Goal: Contribute content: Contribute content

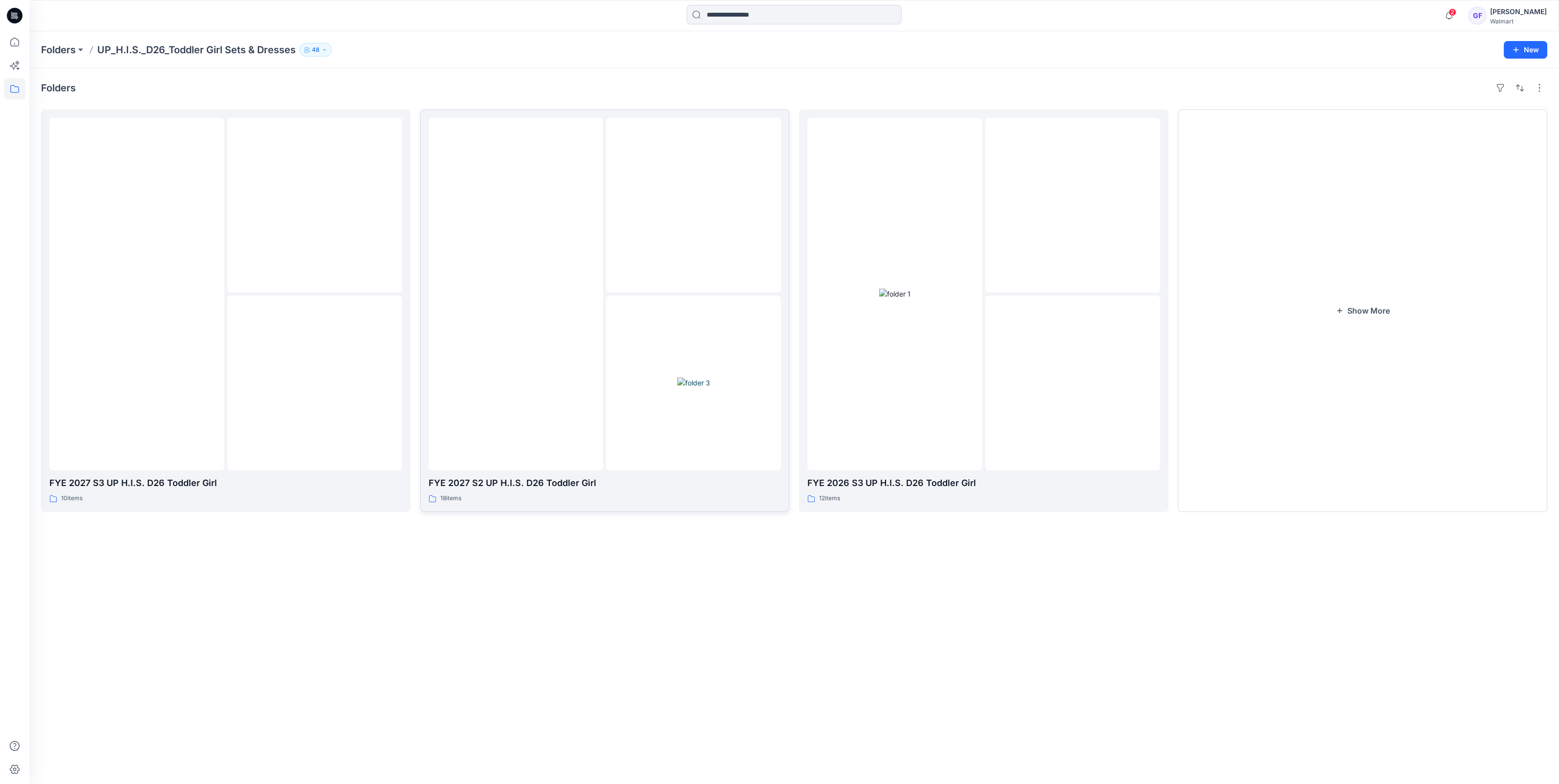
scroll to position [60, 0]
click at [71, 48] on p "Folders" at bounding box center [58, 50] width 34 height 14
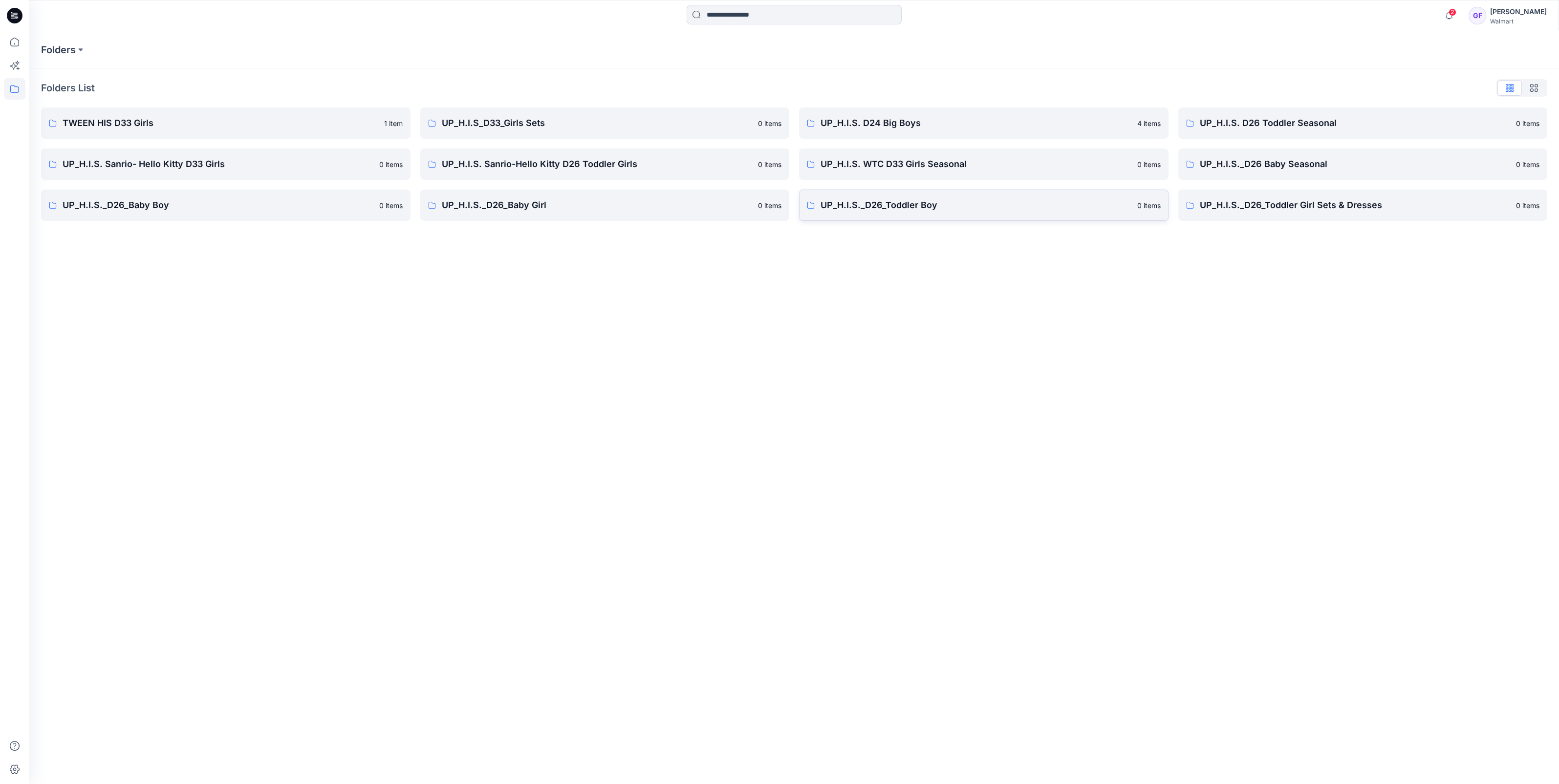
click at [889, 196] on link "UP_H.I.S._D26_Toddler Boy [DEMOGRAPHIC_DATA] items" at bounding box center [984, 205] width 370 height 31
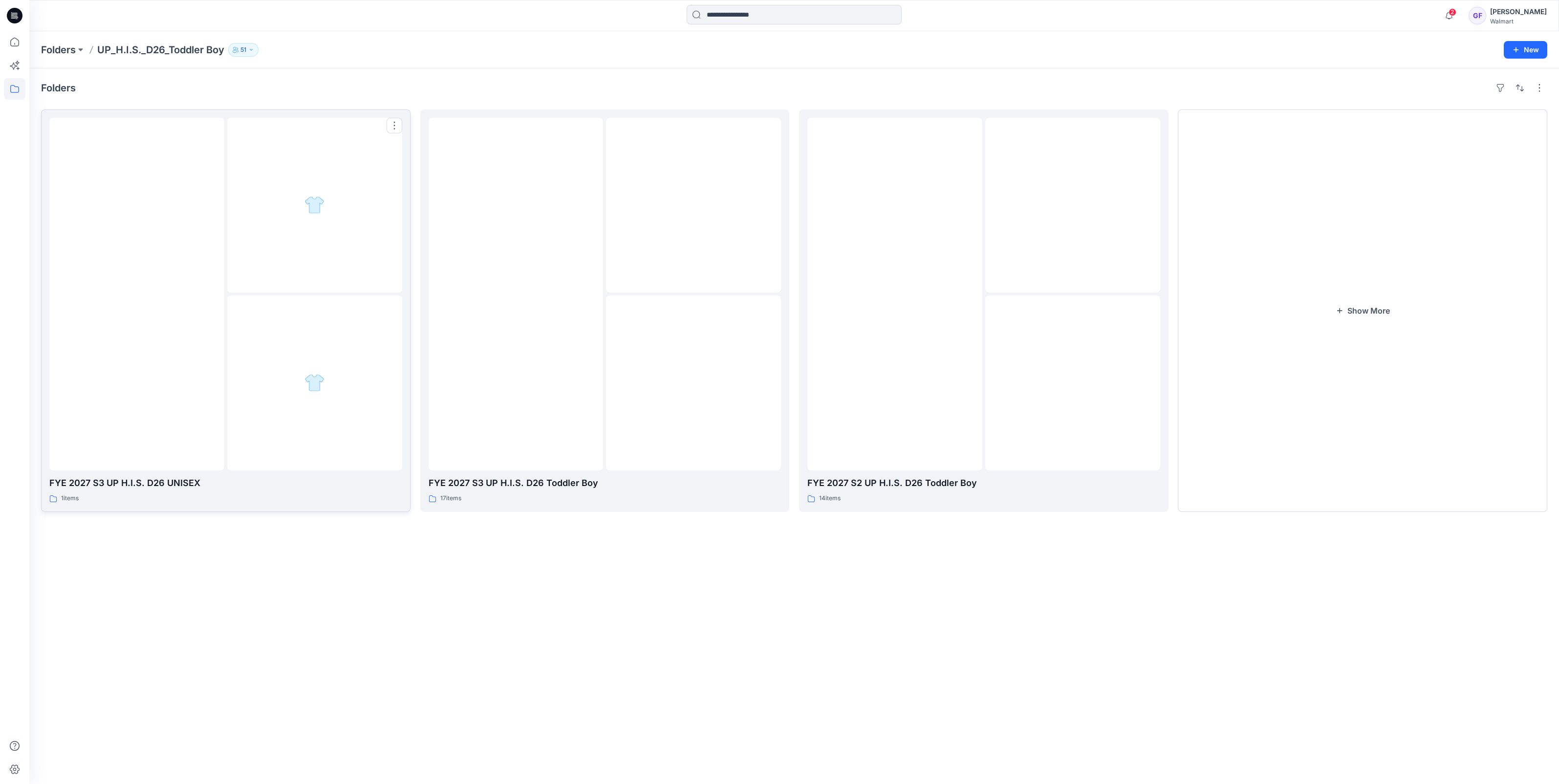
click at [137, 294] on img at bounding box center [137, 294] width 0 height 0
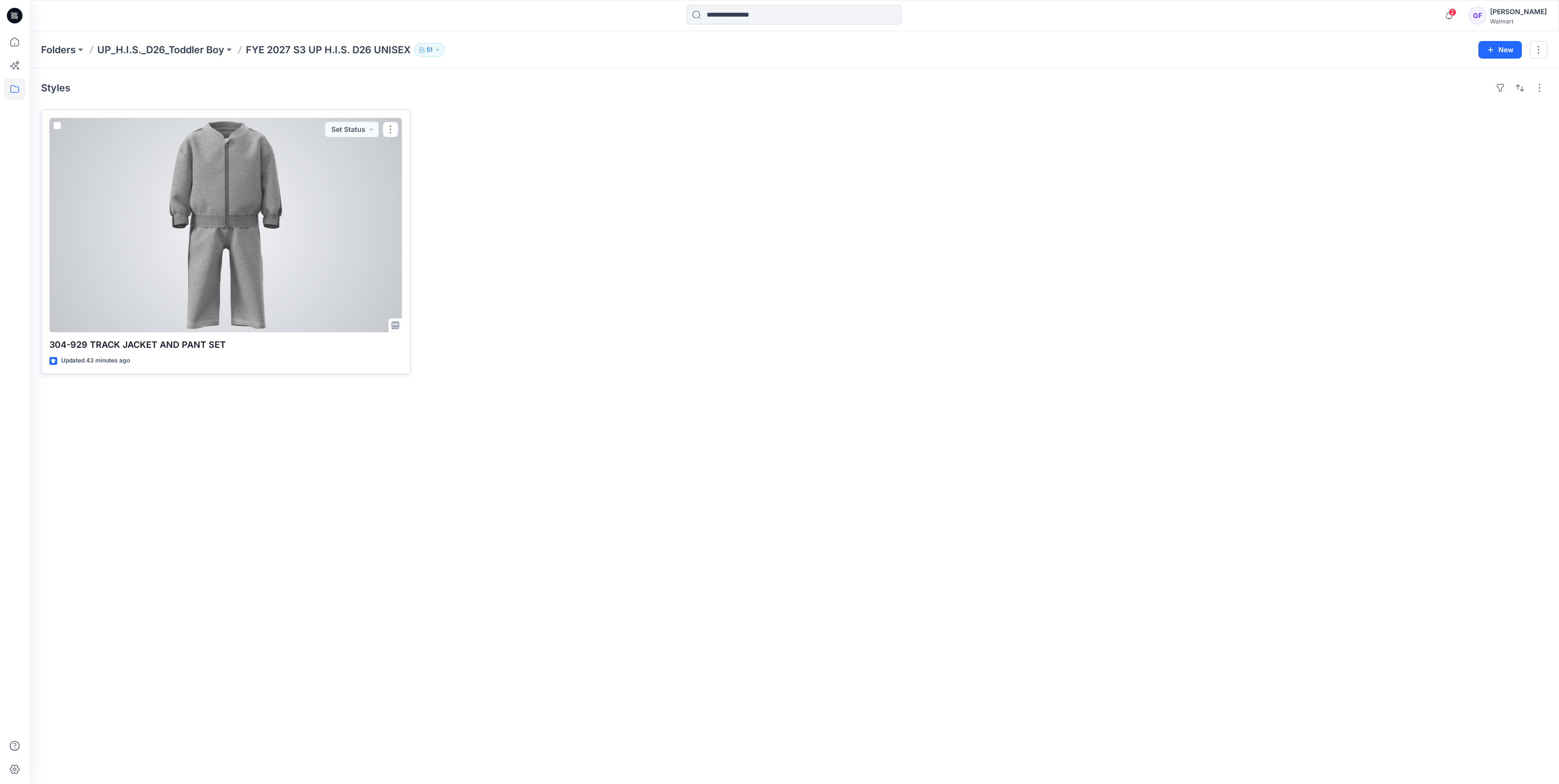
click at [235, 237] on div at bounding box center [225, 225] width 353 height 214
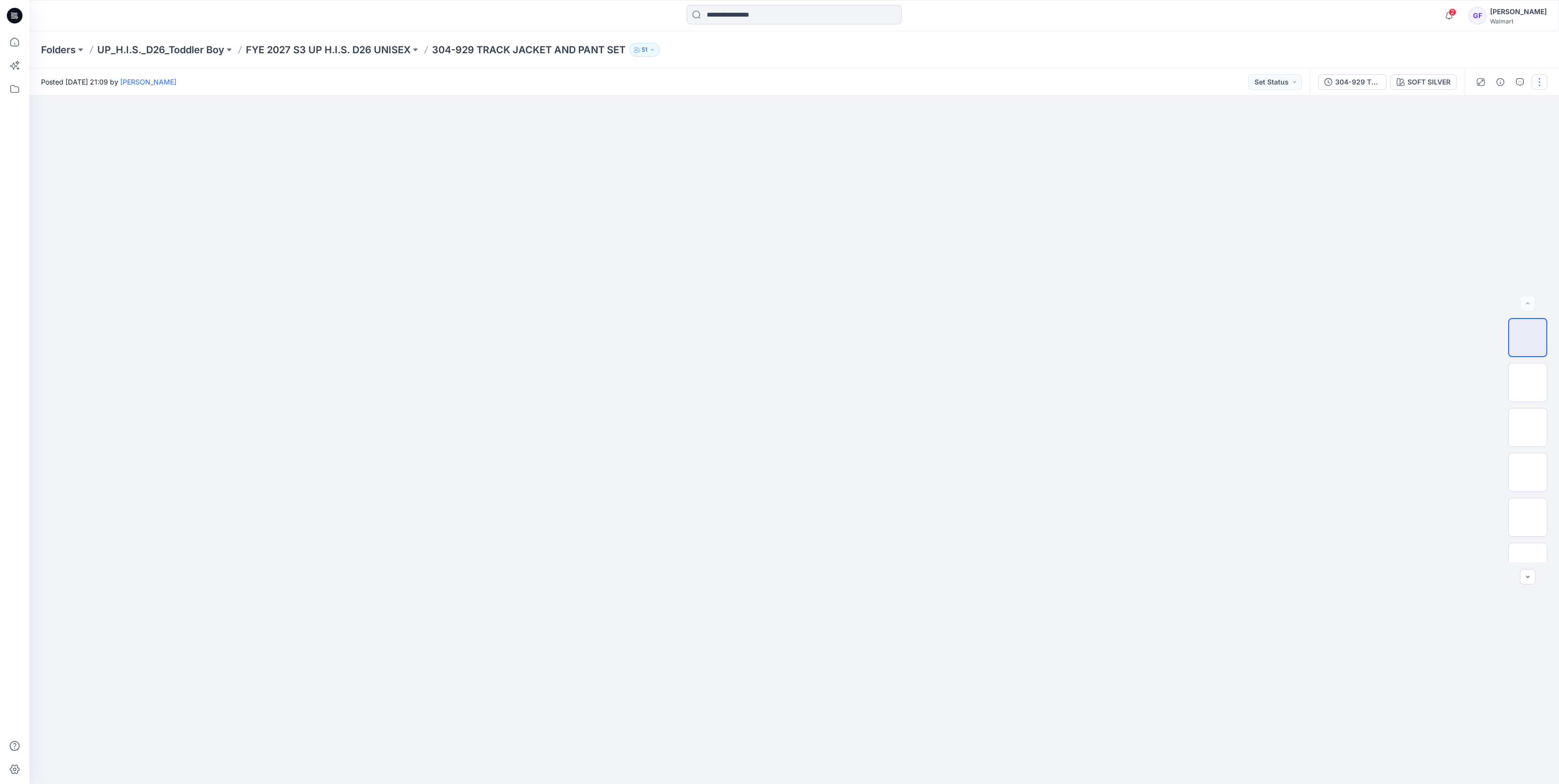
click at [1534, 78] on button "button" at bounding box center [1539, 82] width 16 height 16
click at [1474, 127] on p "Edit" at bounding box center [1476, 132] width 12 height 11
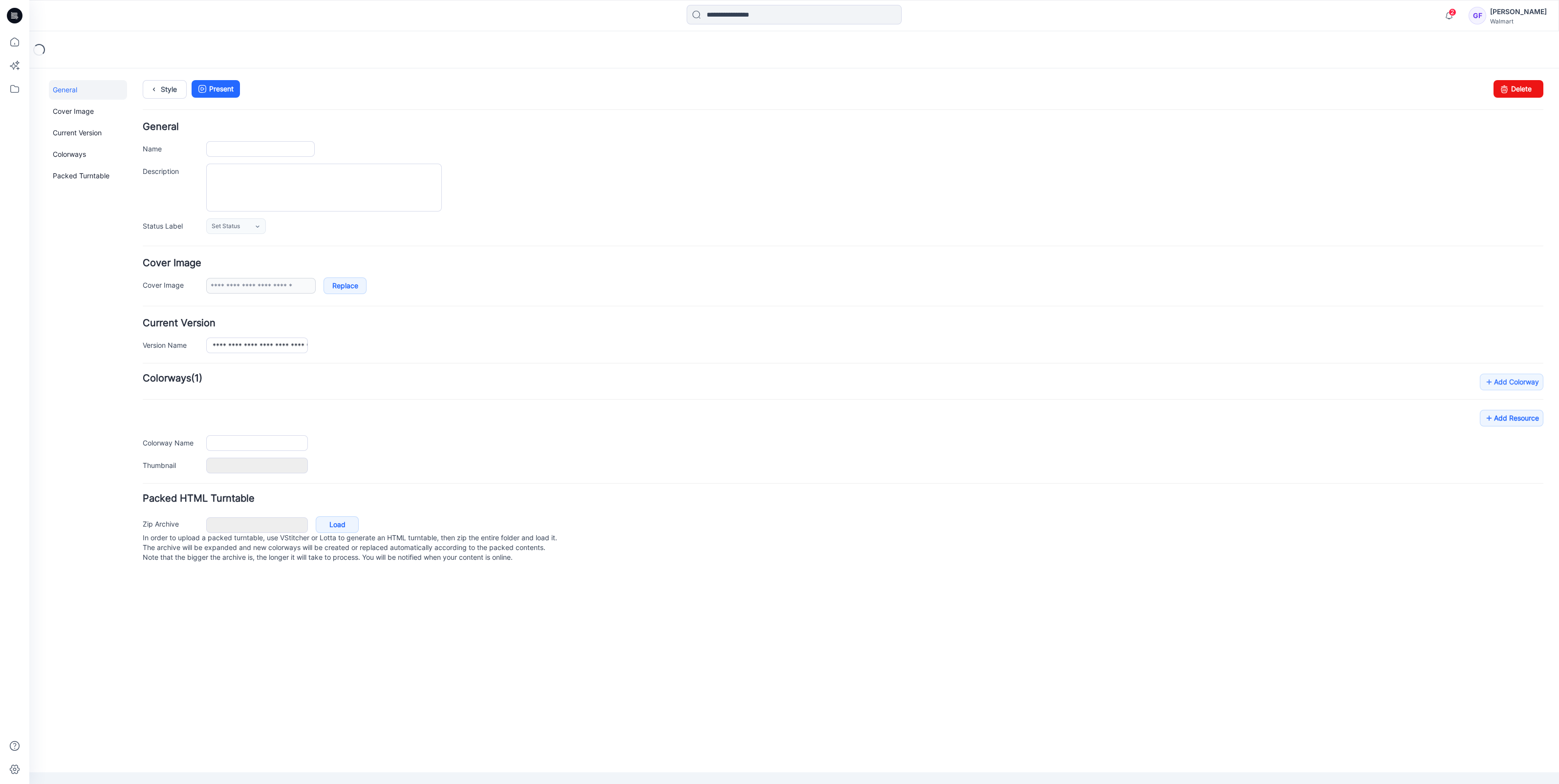
type input "**********"
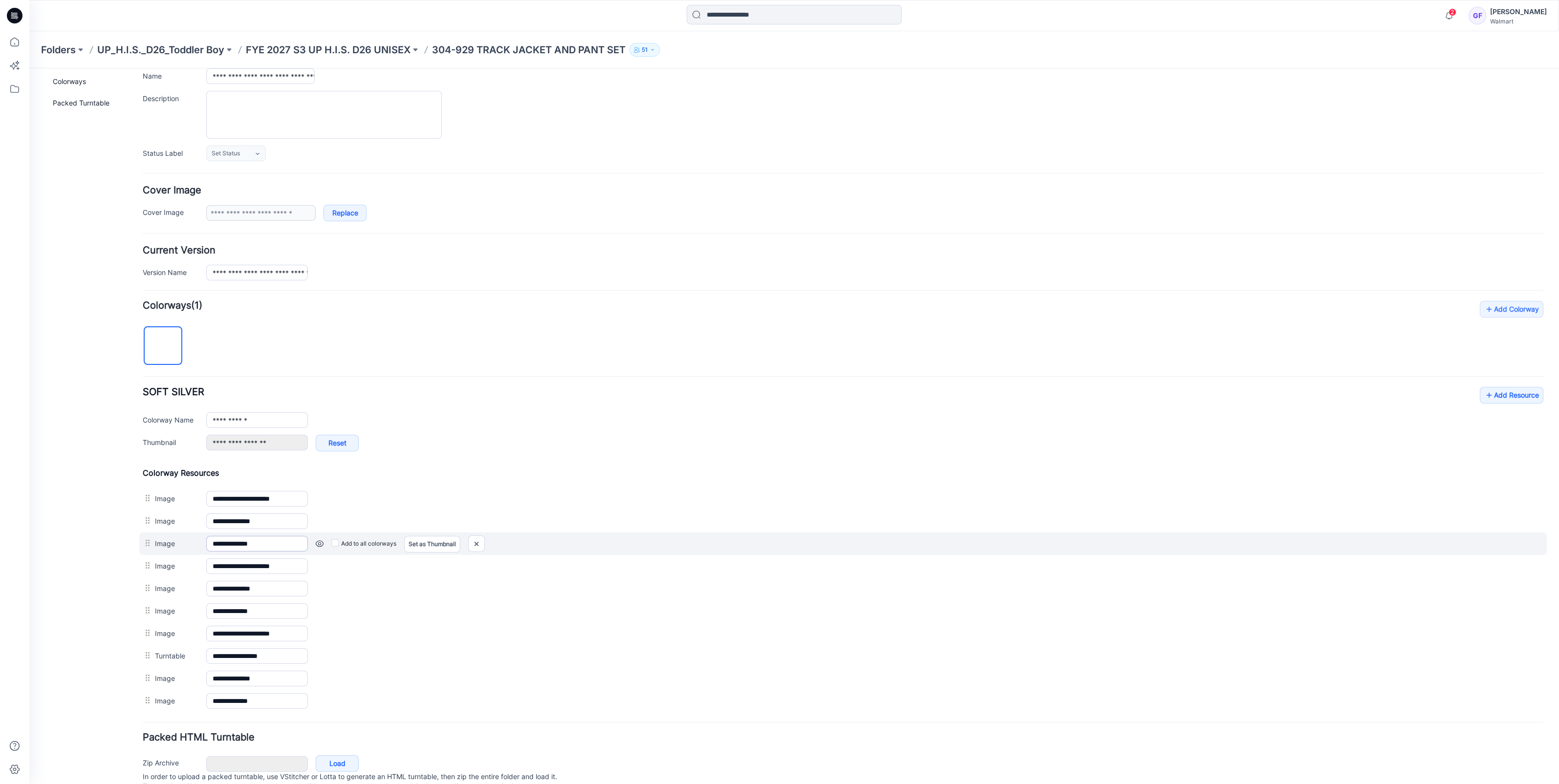
scroll to position [110, 0]
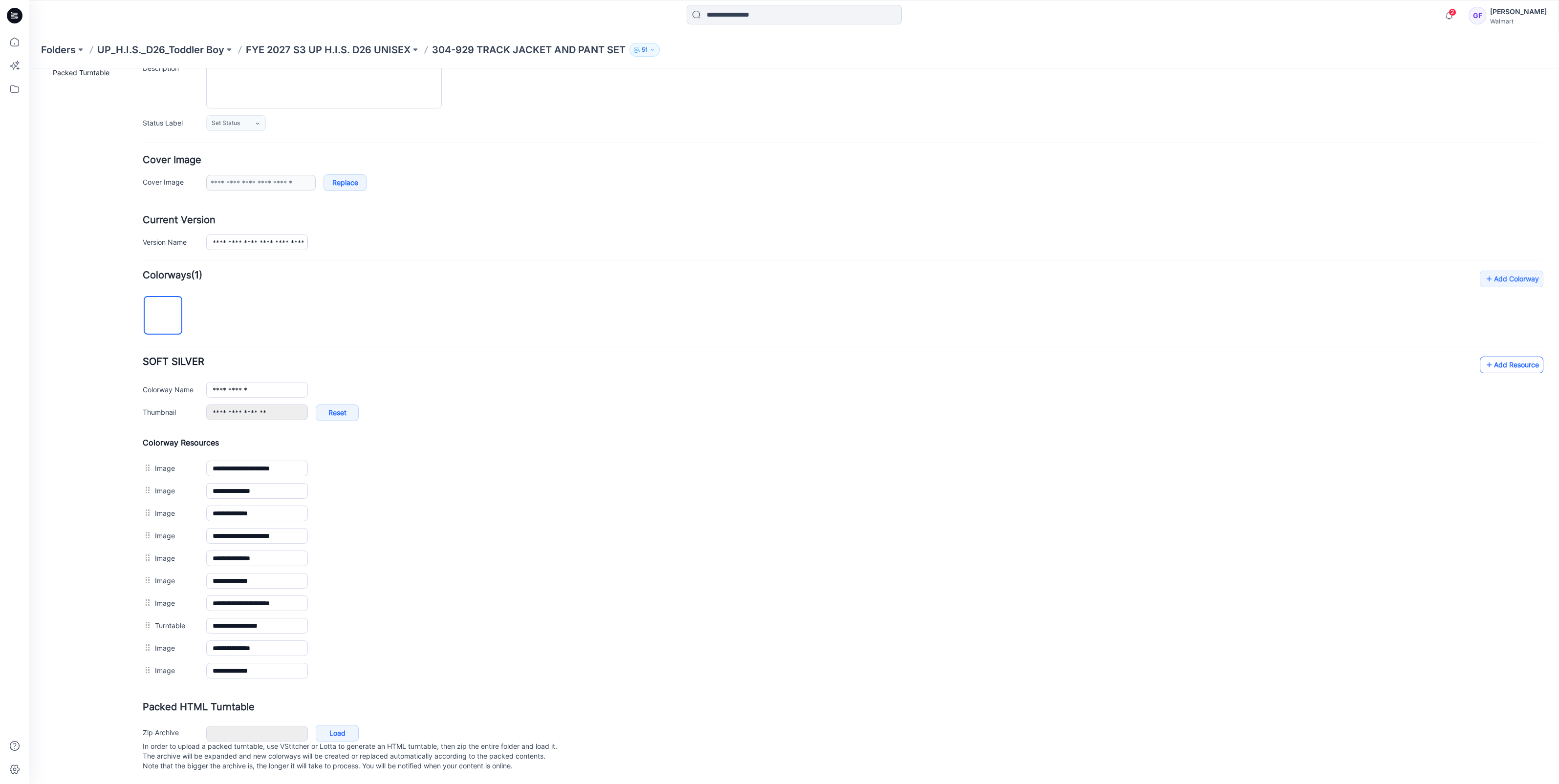
click at [1493, 356] on link "Add Resource" at bounding box center [1512, 365] width 64 height 16
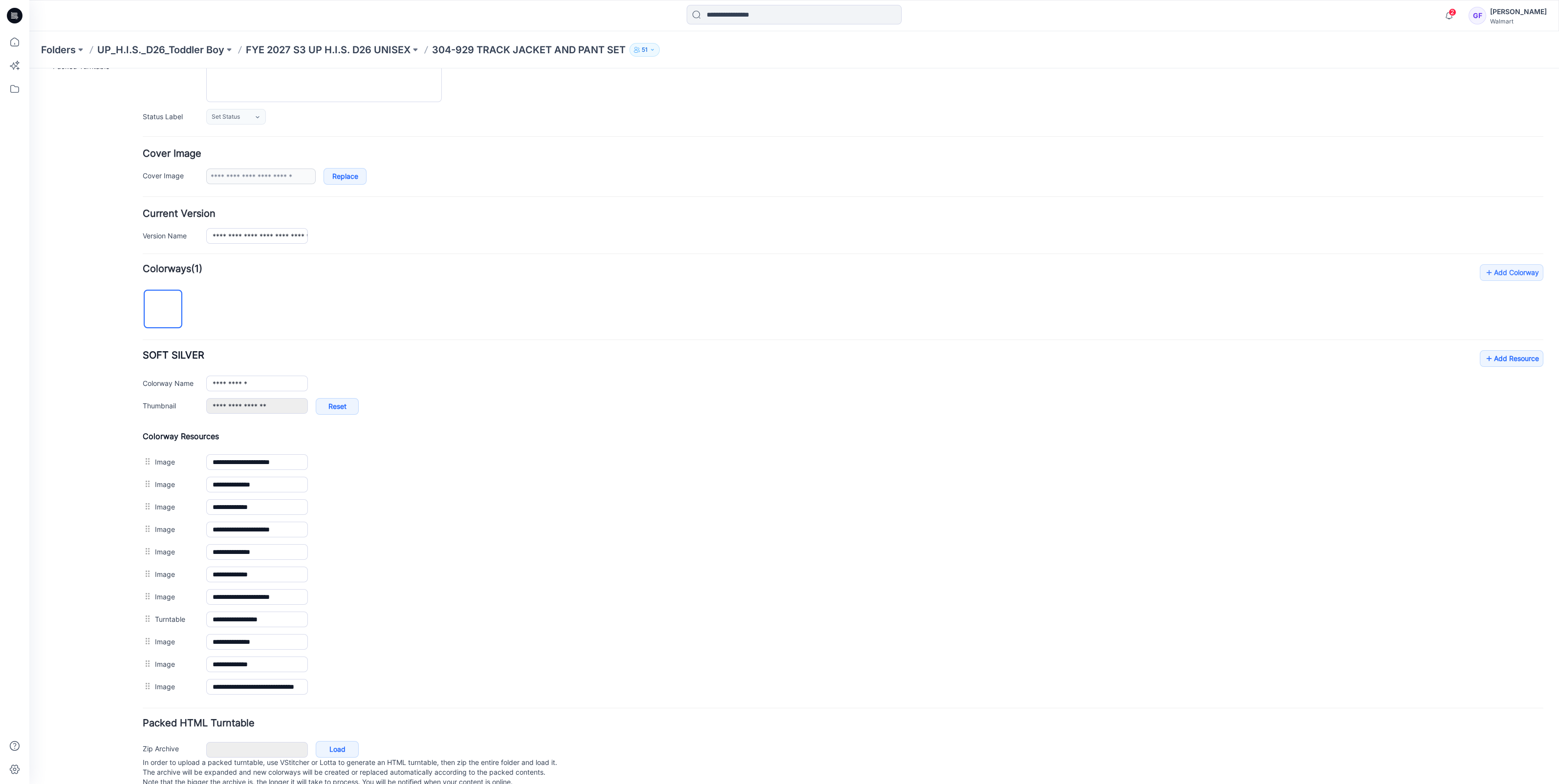
click at [611, 132] on form "**********" at bounding box center [842, 401] width 1400 height 777
click at [1495, 356] on link "Add Resource" at bounding box center [1512, 358] width 64 height 16
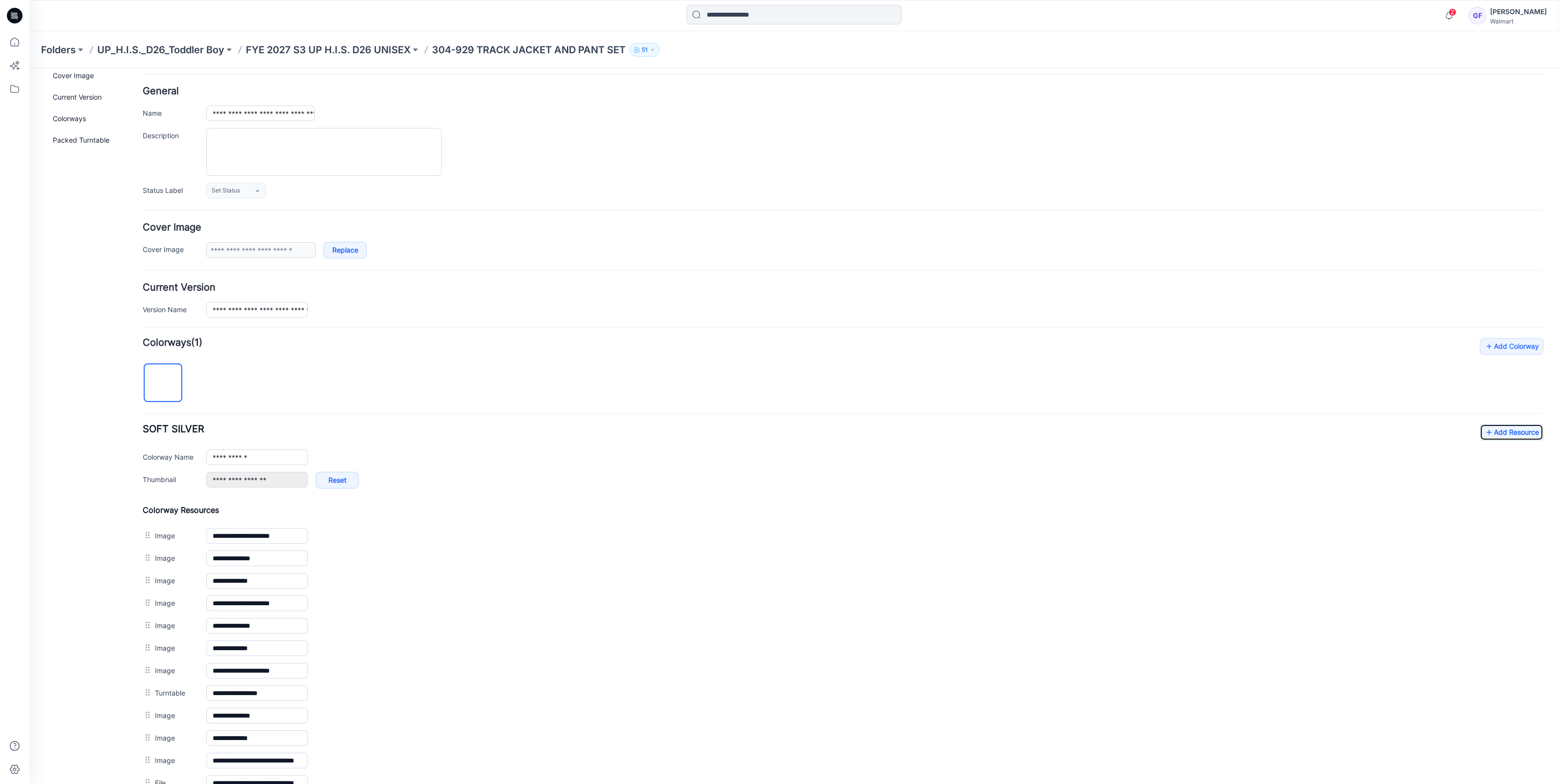
scroll to position [0, 0]
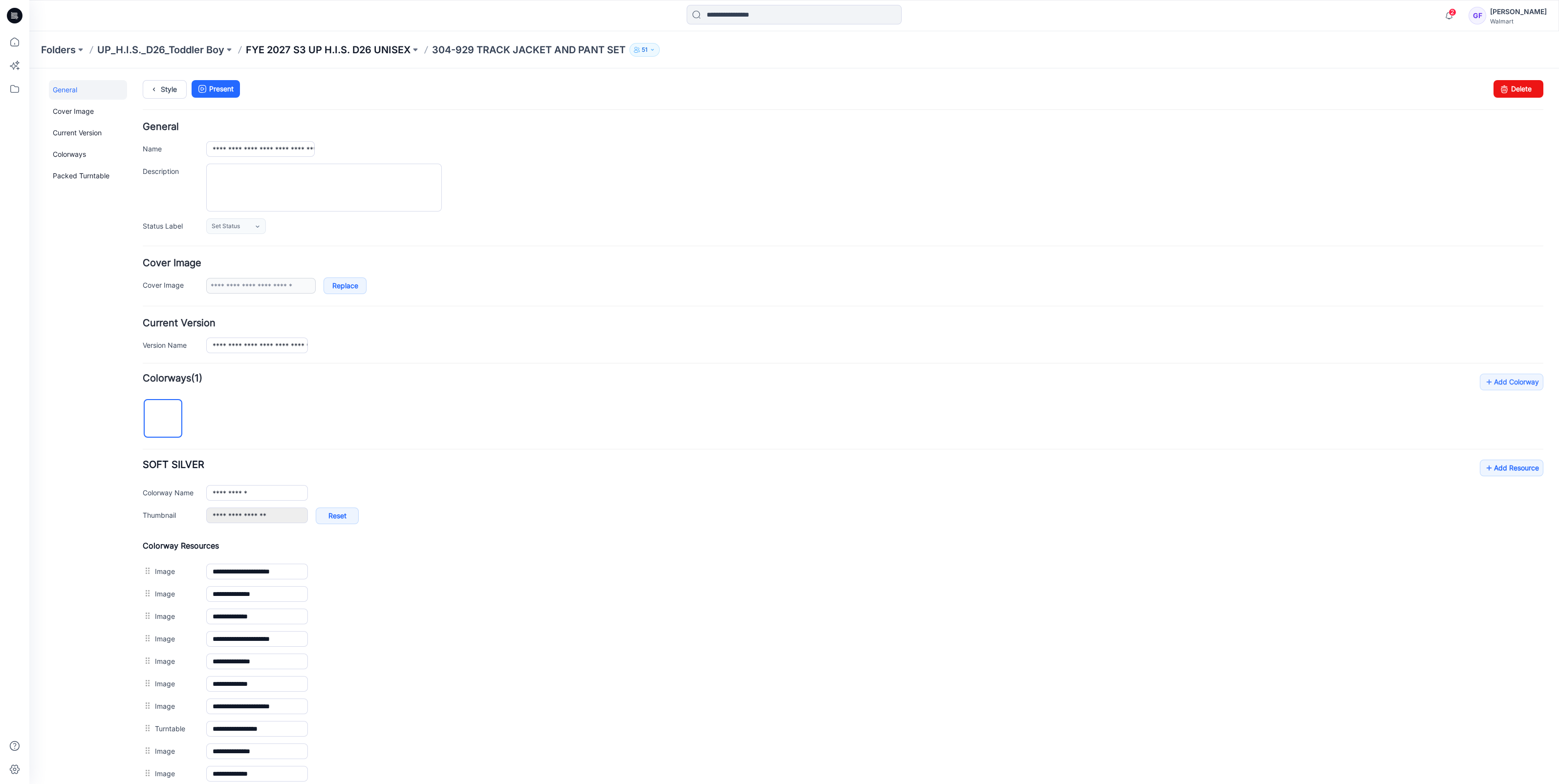
click at [376, 43] on p "FYE 2027 S3 UP H.I.S. D26 UNISEX" at bounding box center [328, 50] width 164 height 14
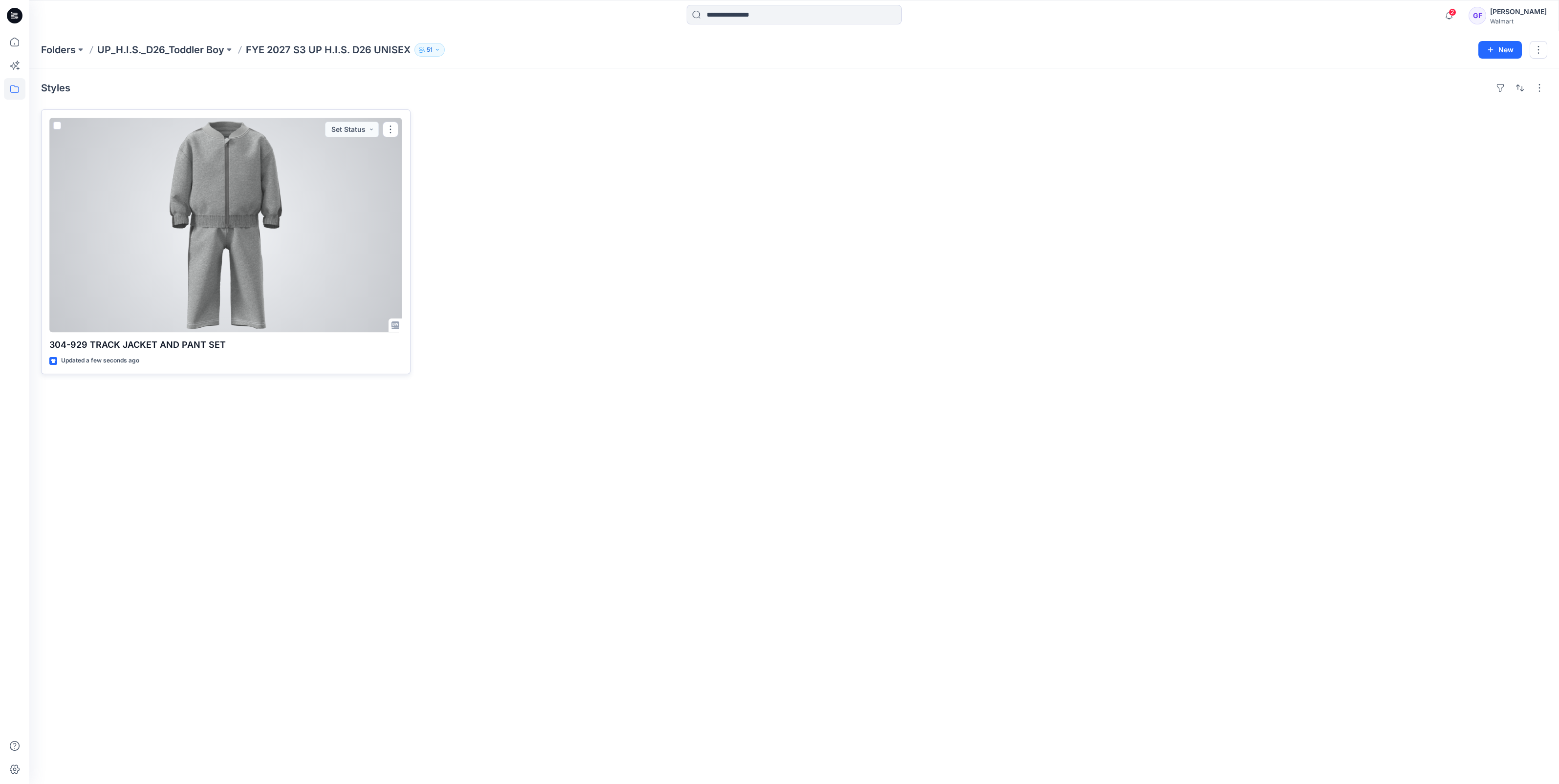
click at [298, 234] on div at bounding box center [225, 225] width 353 height 214
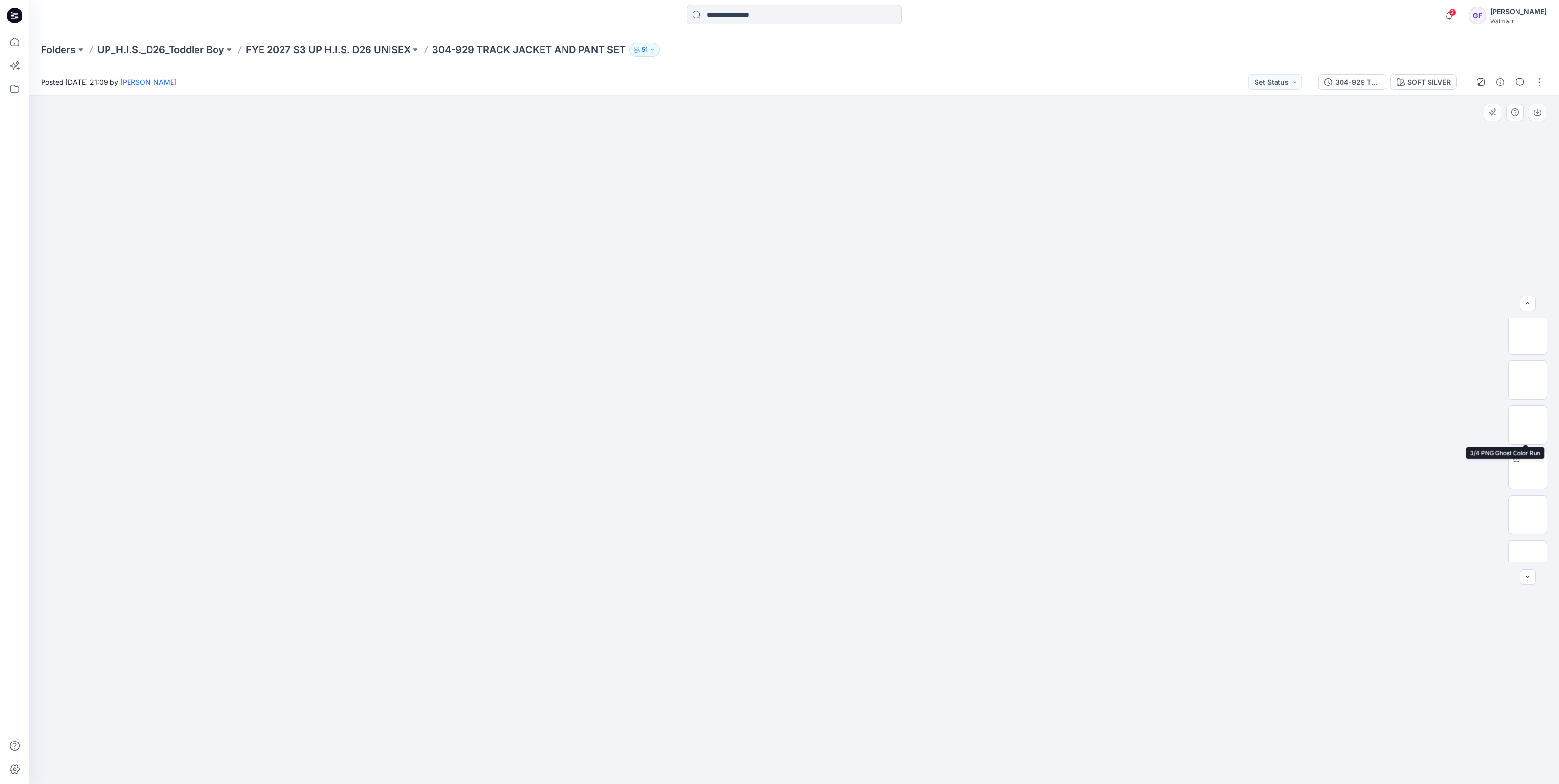
scroll to position [183, 0]
click at [1528, 469] on img at bounding box center [1528, 469] width 0 height 0
drag, startPoint x: 911, startPoint y: 738, endPoint x: 726, endPoint y: 761, distance: 186.4
click at [726, 761] on icon at bounding box center [795, 755] width 295 height 37
drag, startPoint x: 789, startPoint y: 547, endPoint x: 792, endPoint y: 591, distance: 44.1
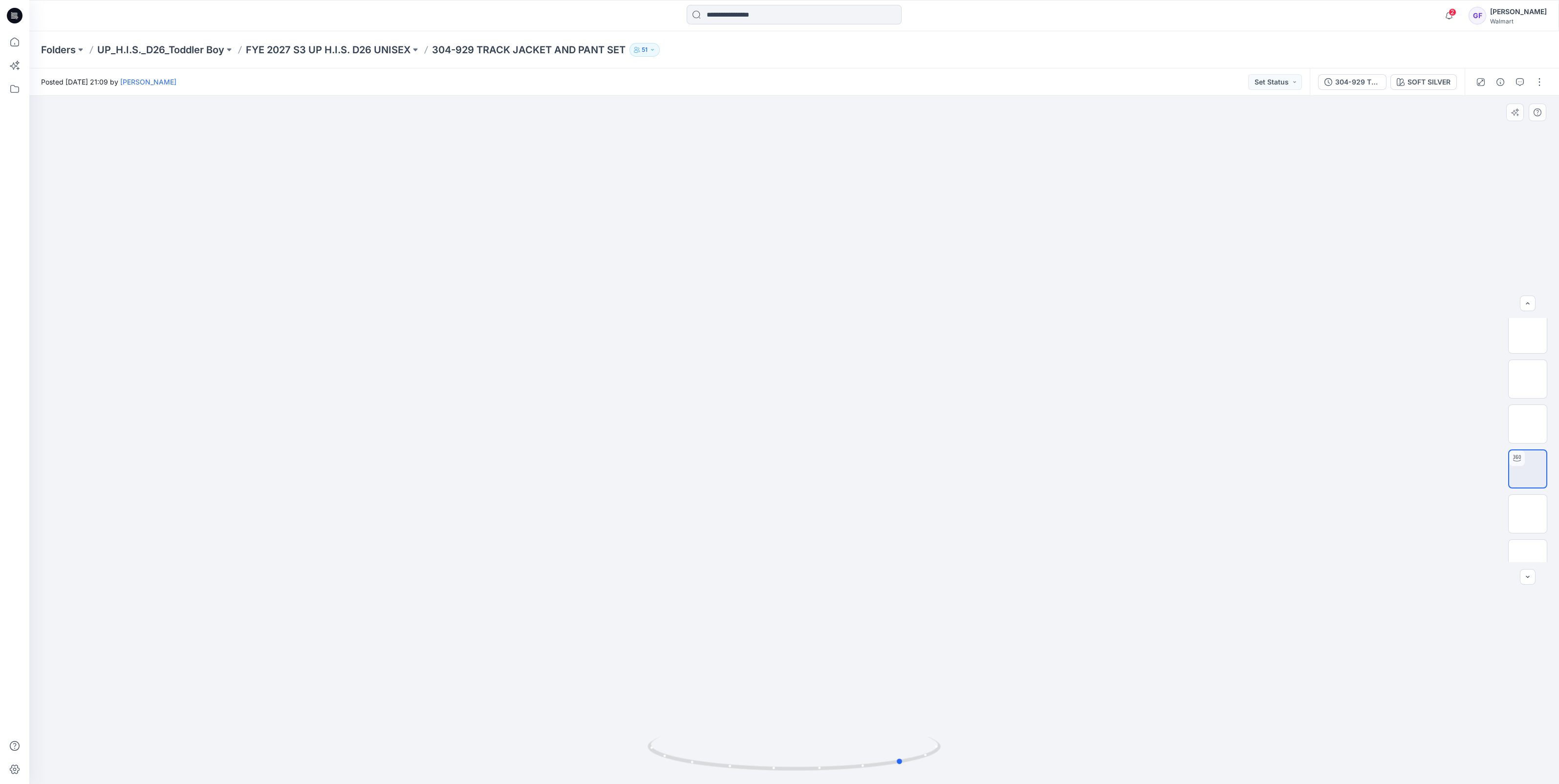
click at [792, 591] on div at bounding box center [794, 440] width 1530 height 688
drag, startPoint x: 836, startPoint y: 768, endPoint x: 815, endPoint y: 768, distance: 21.0
click at [815, 768] on icon at bounding box center [795, 755] width 295 height 37
click at [1539, 80] on button "button" at bounding box center [1539, 82] width 16 height 16
click at [1475, 129] on p "Edit" at bounding box center [1476, 132] width 12 height 11
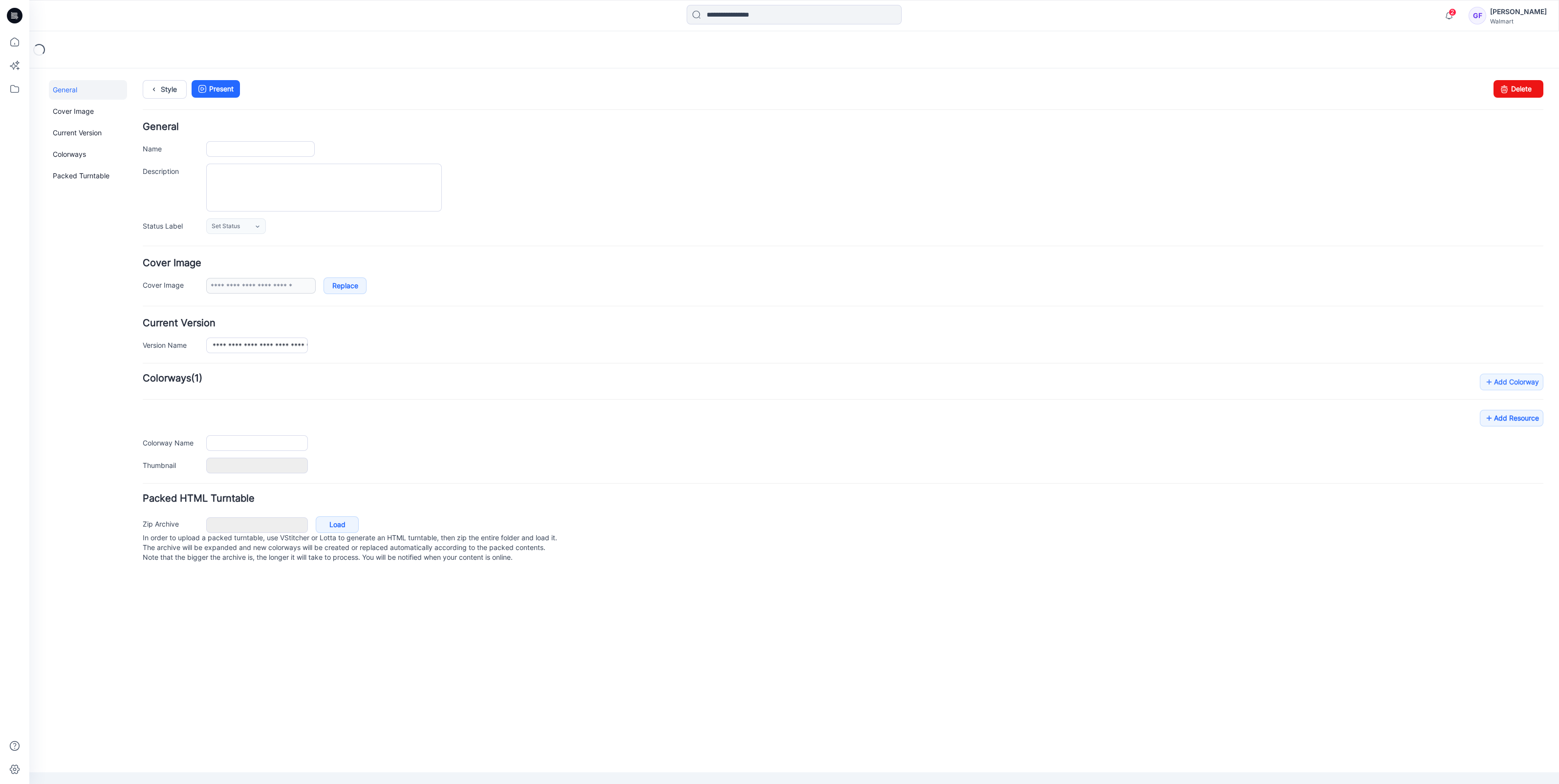
type input "**********"
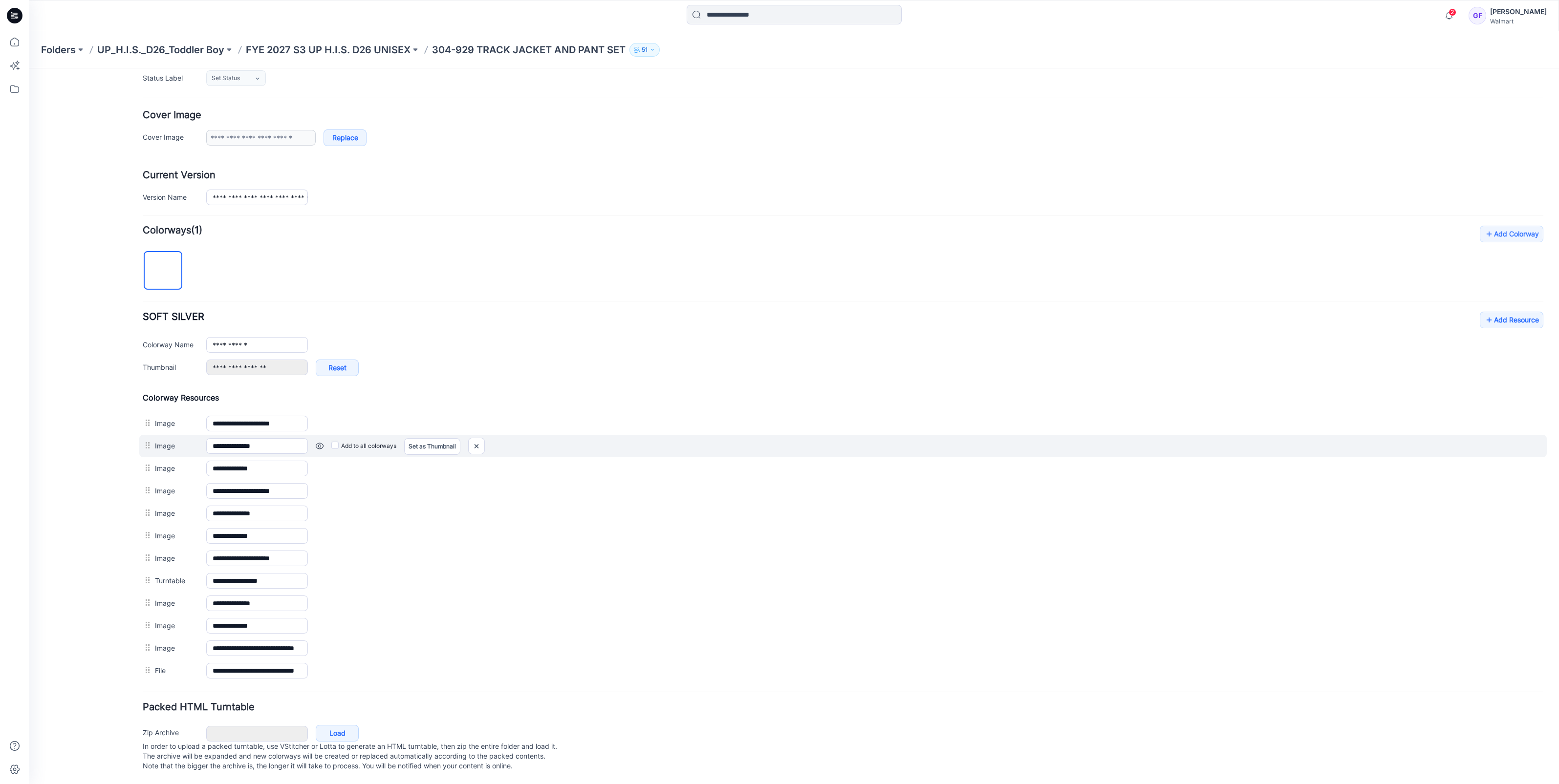
scroll to position [155, 0]
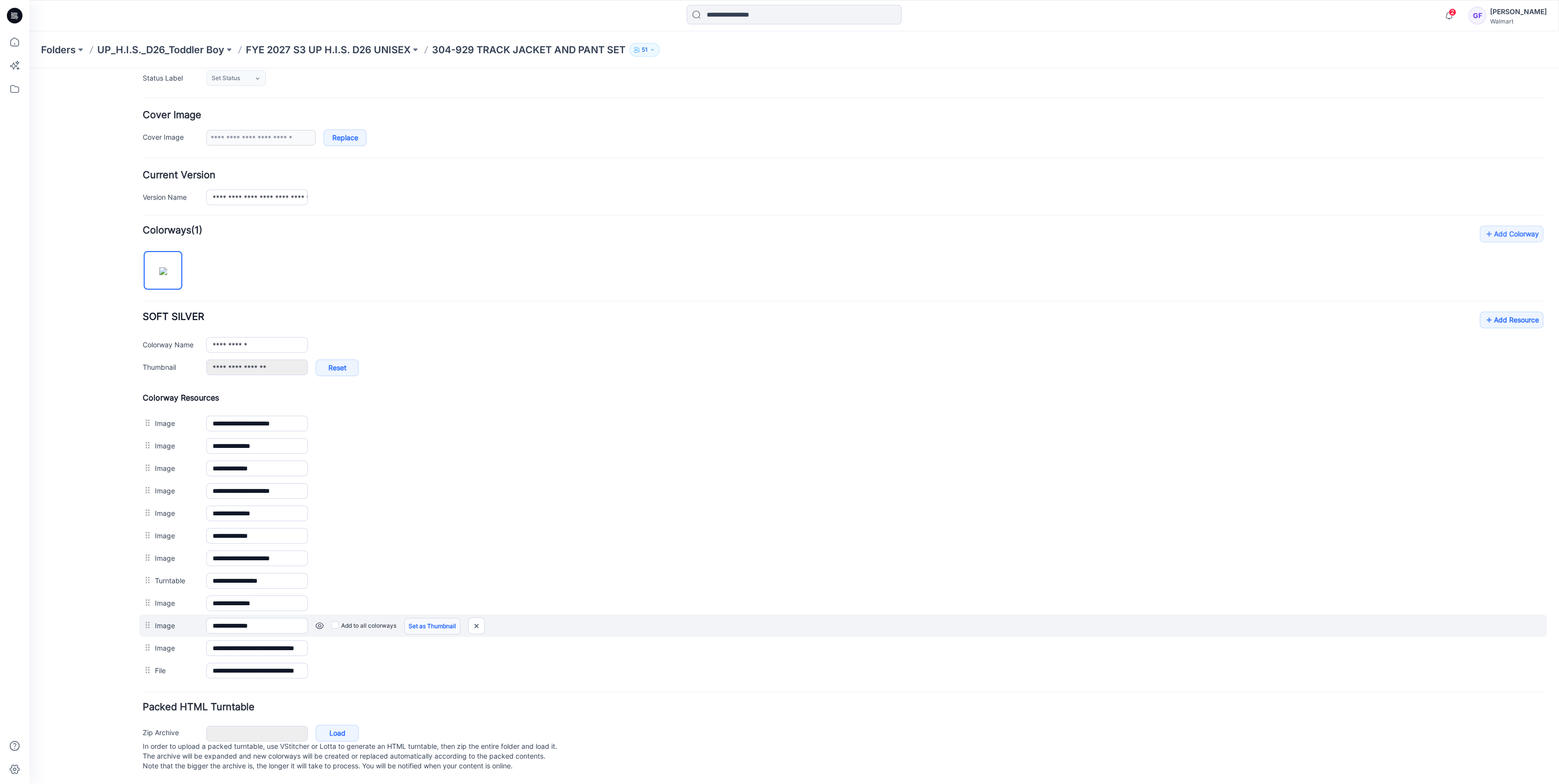
click at [425, 618] on link "Set as Thumbnail" at bounding box center [432, 626] width 56 height 16
drag, startPoint x: 483, startPoint y: 616, endPoint x: 852, endPoint y: 101, distance: 633.6
click at [483, 618] on img at bounding box center [483, 626] width 16 height 16
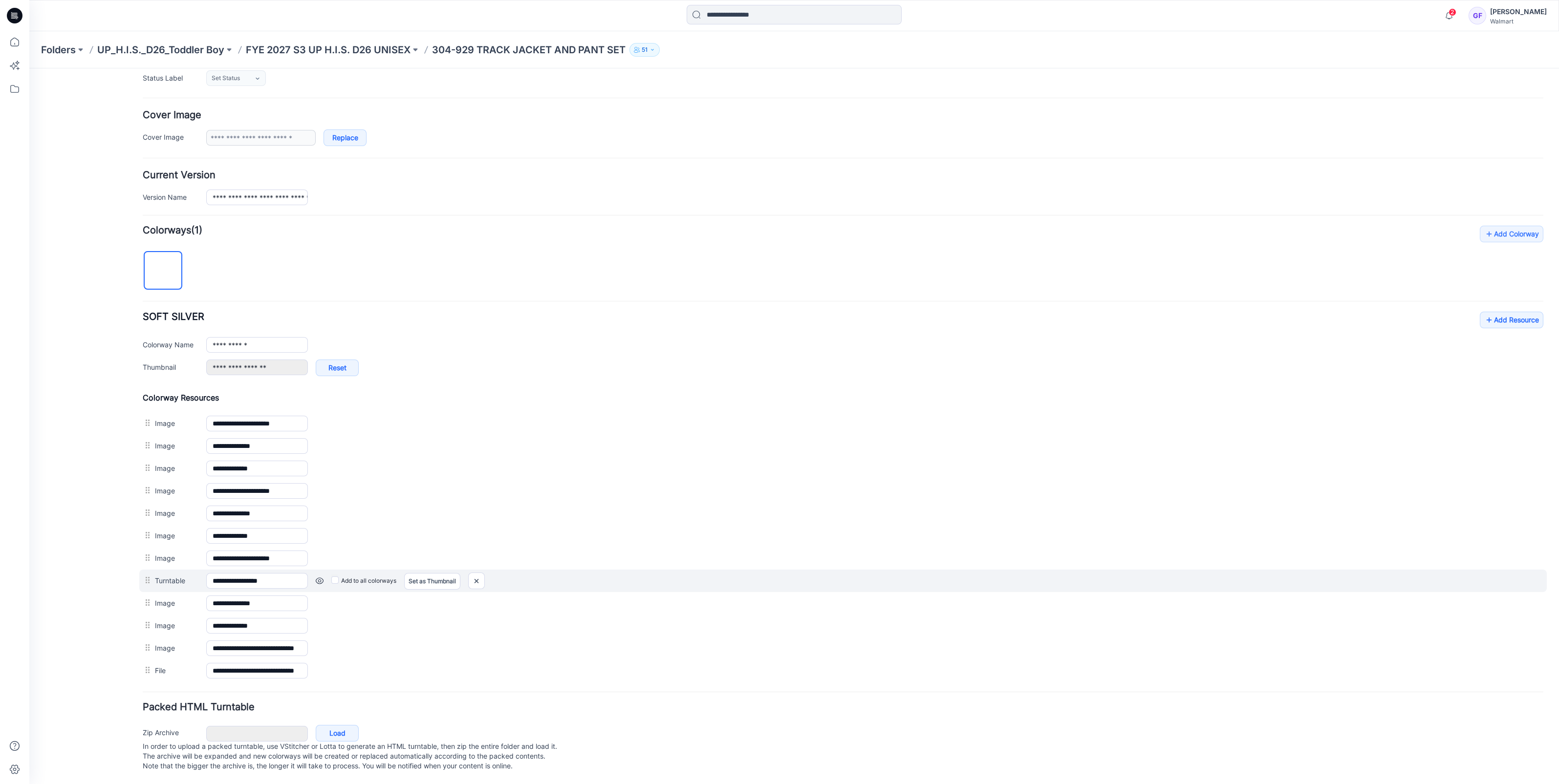
scroll to position [132, 0]
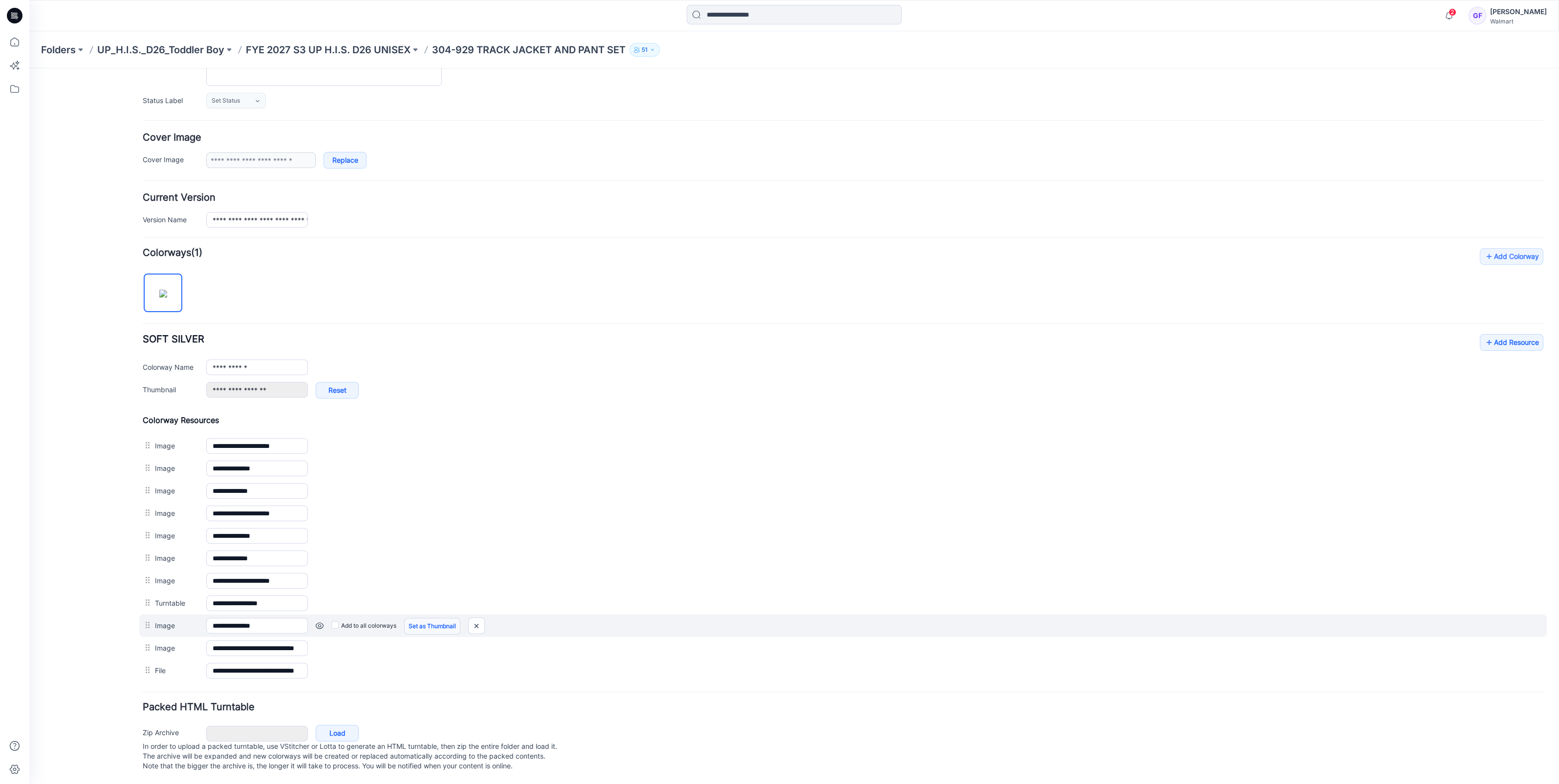
click at [418, 618] on link "Set as Thumbnail" at bounding box center [432, 626] width 56 height 16
click at [485, 618] on img at bounding box center [483, 626] width 16 height 16
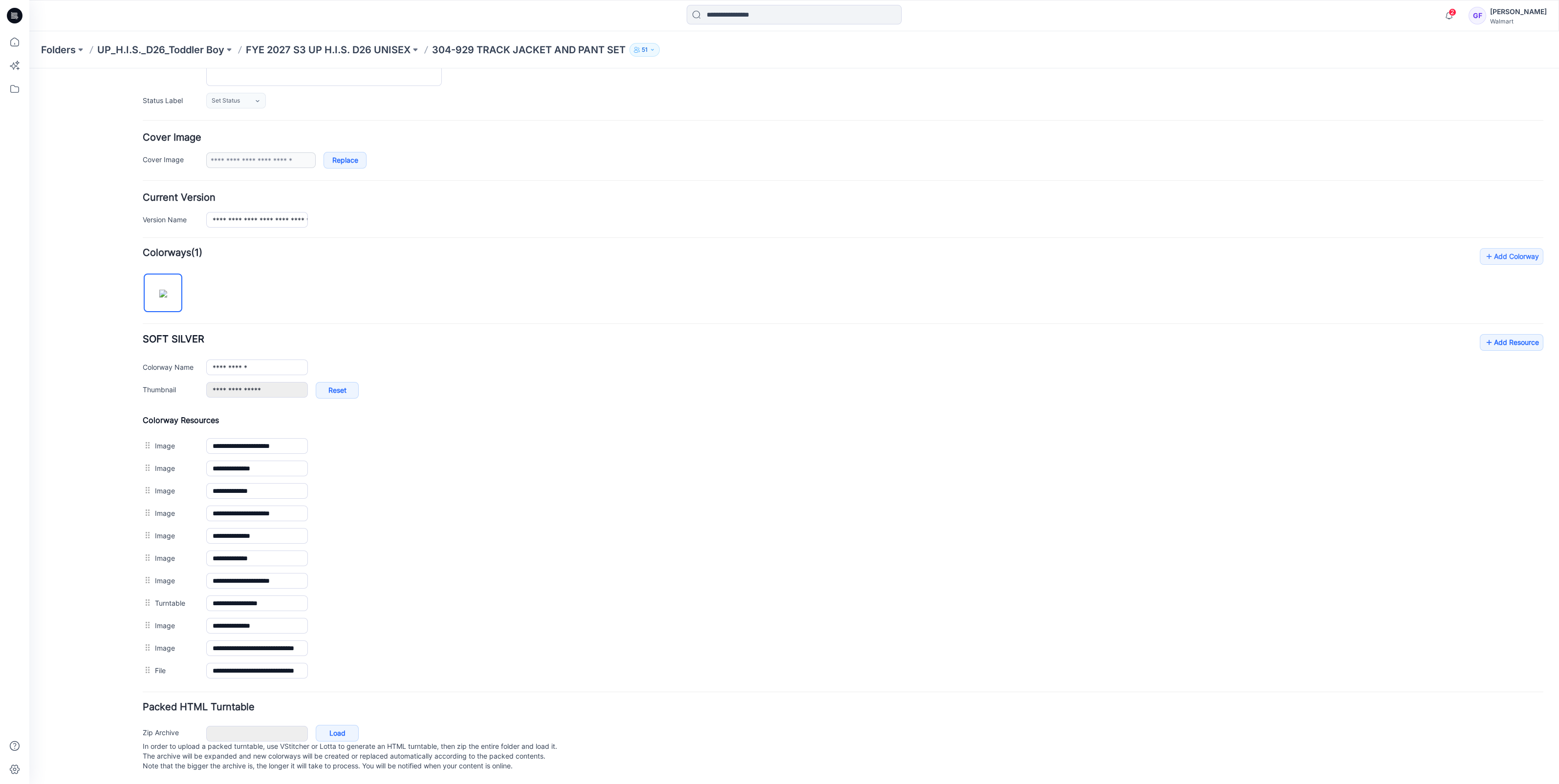
type input "**********"
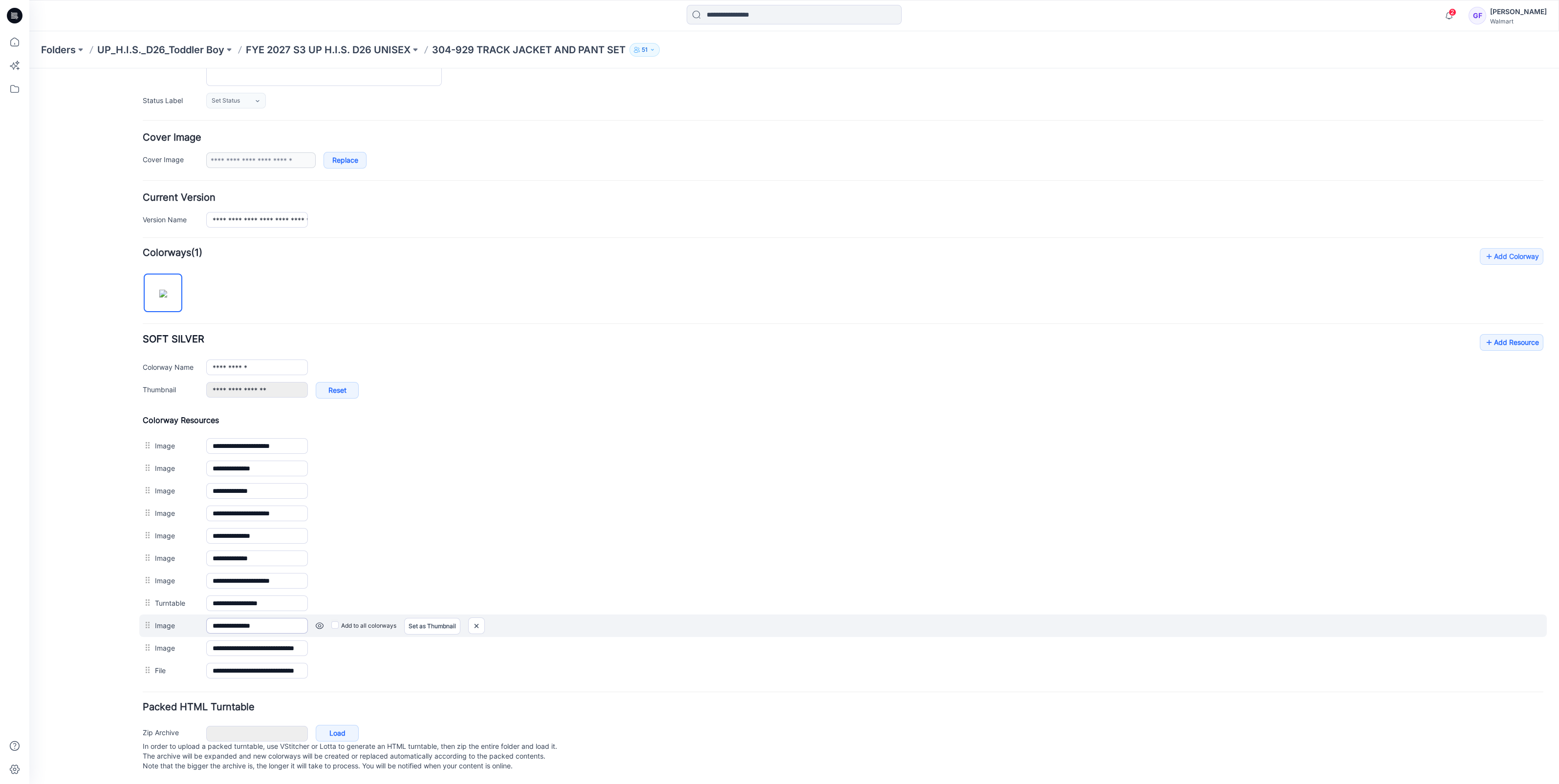
scroll to position [110, 0]
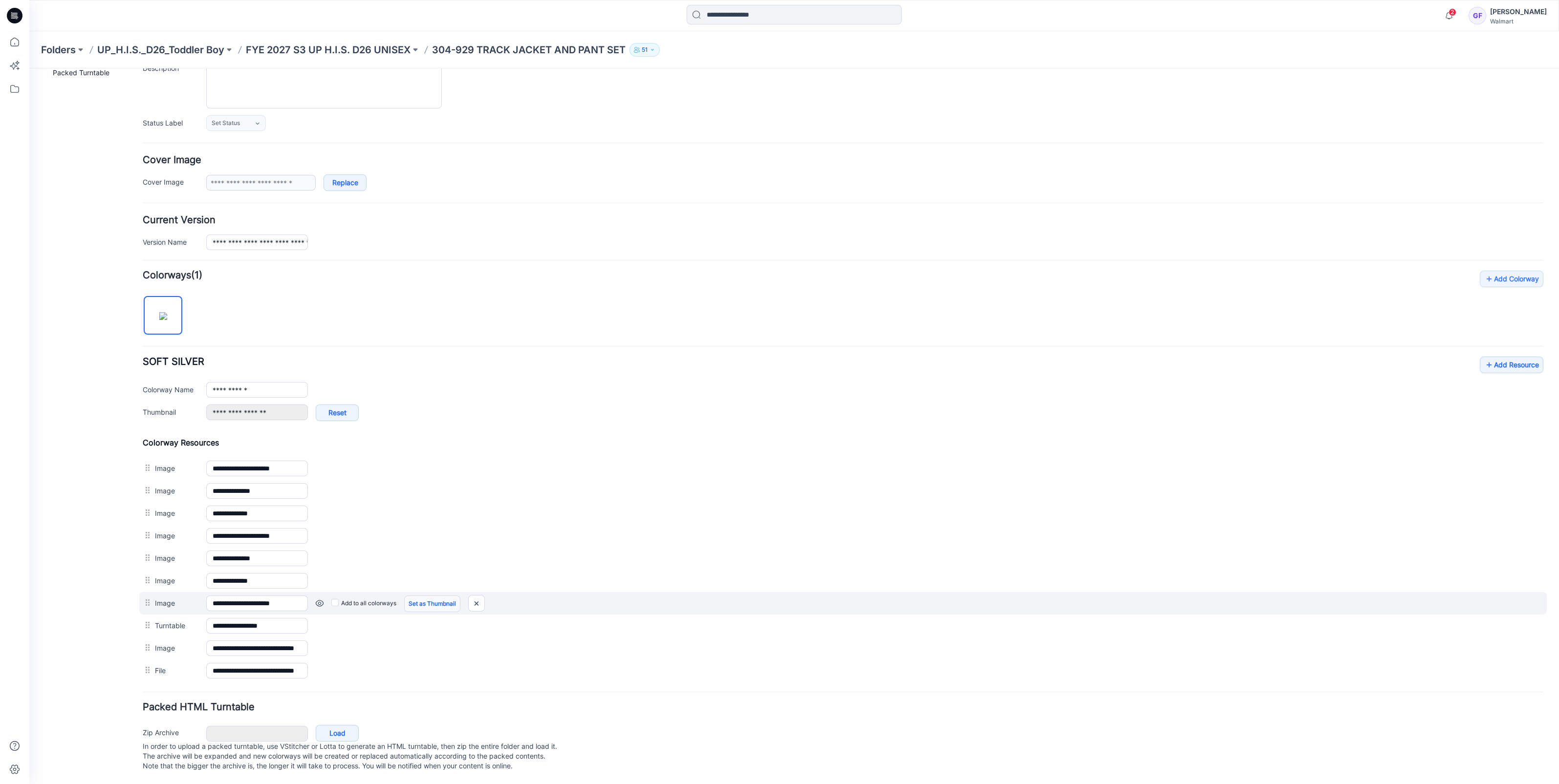
click at [429, 595] on link "Set as Thumbnail" at bounding box center [432, 603] width 56 height 16
click at [488, 595] on img at bounding box center [483, 603] width 16 height 16
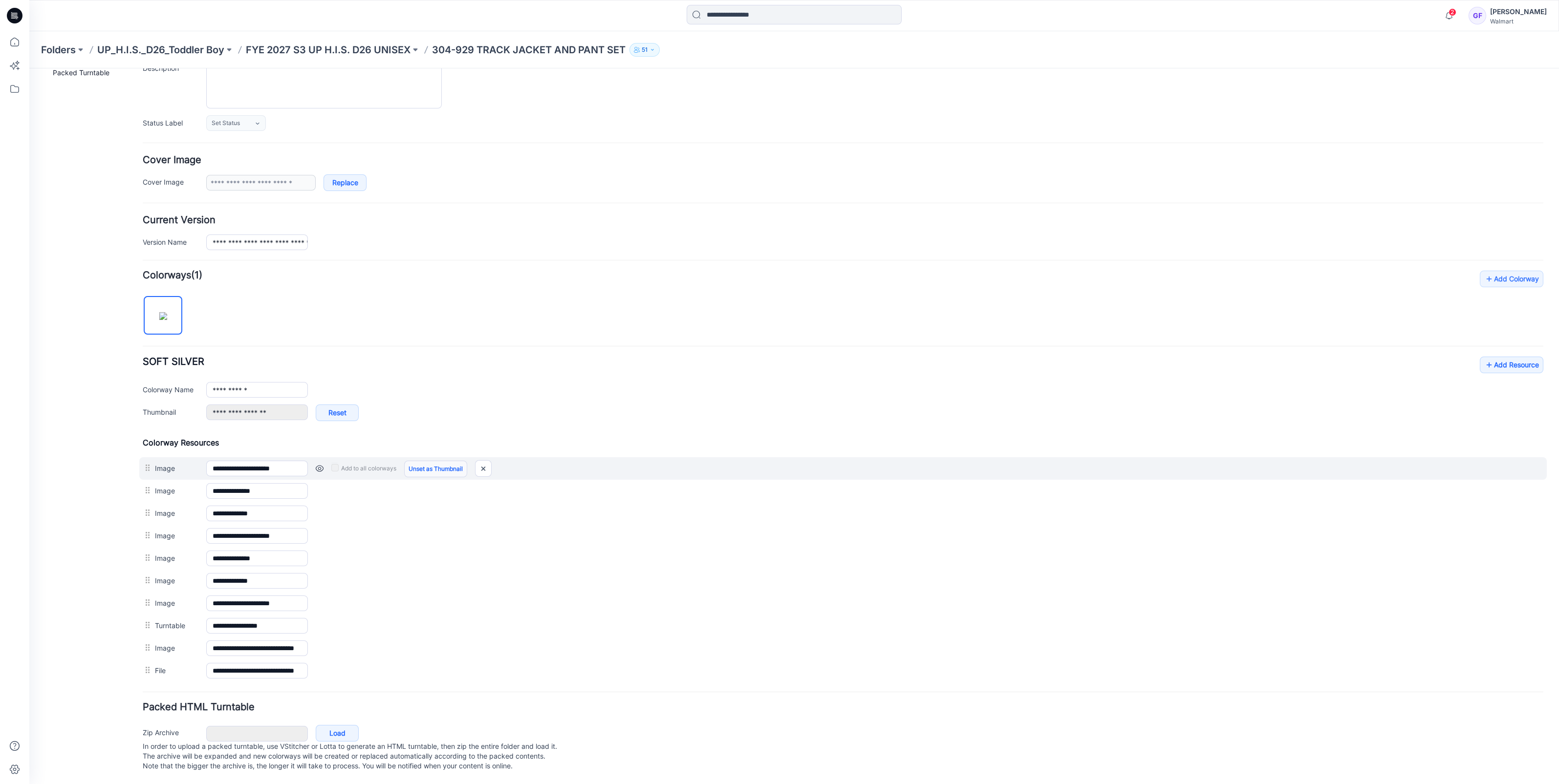
scroll to position [87, 0]
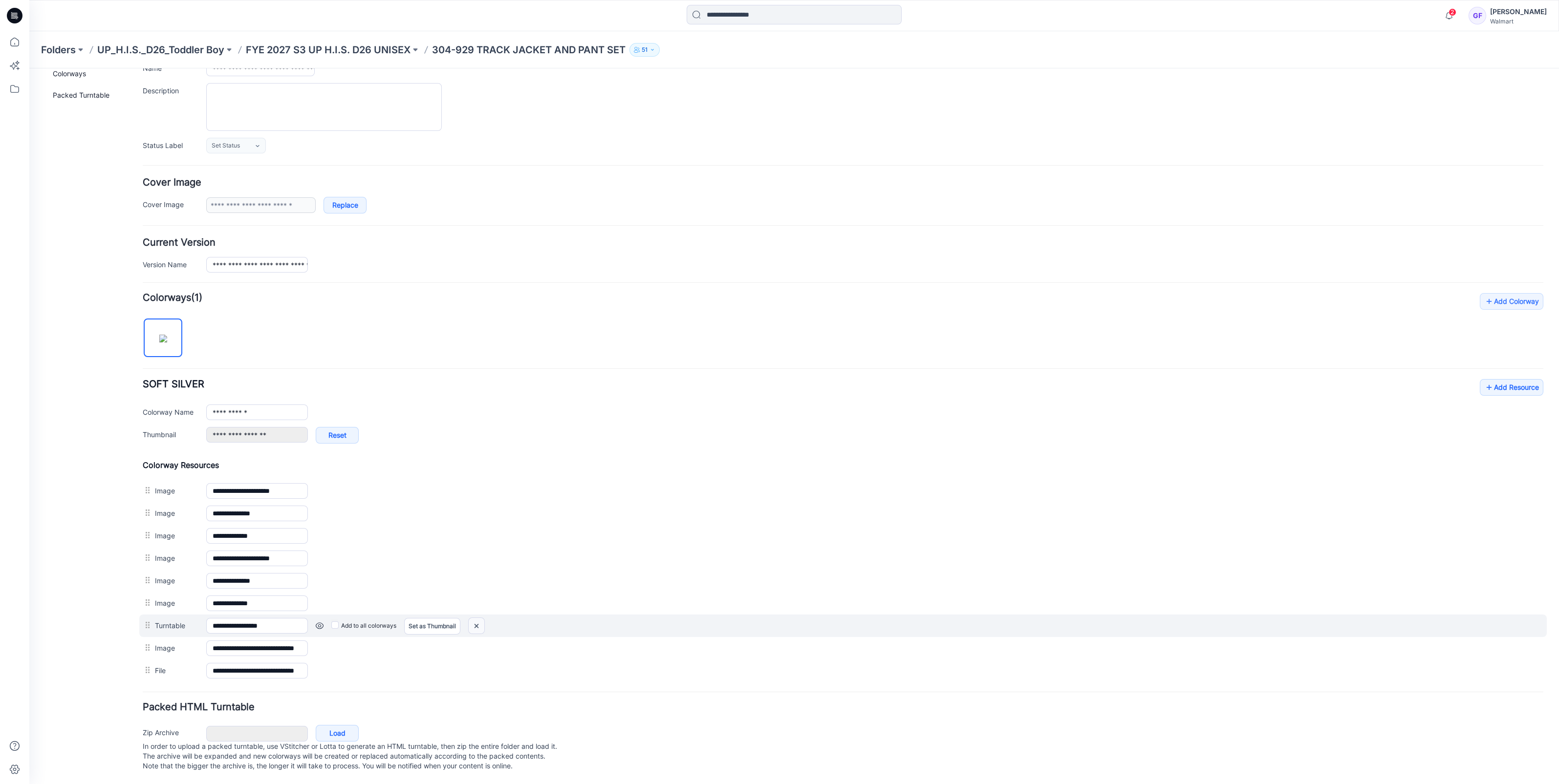
drag, startPoint x: 475, startPoint y: 618, endPoint x: 872, endPoint y: 102, distance: 651.0
click at [475, 618] on img at bounding box center [476, 626] width 16 height 16
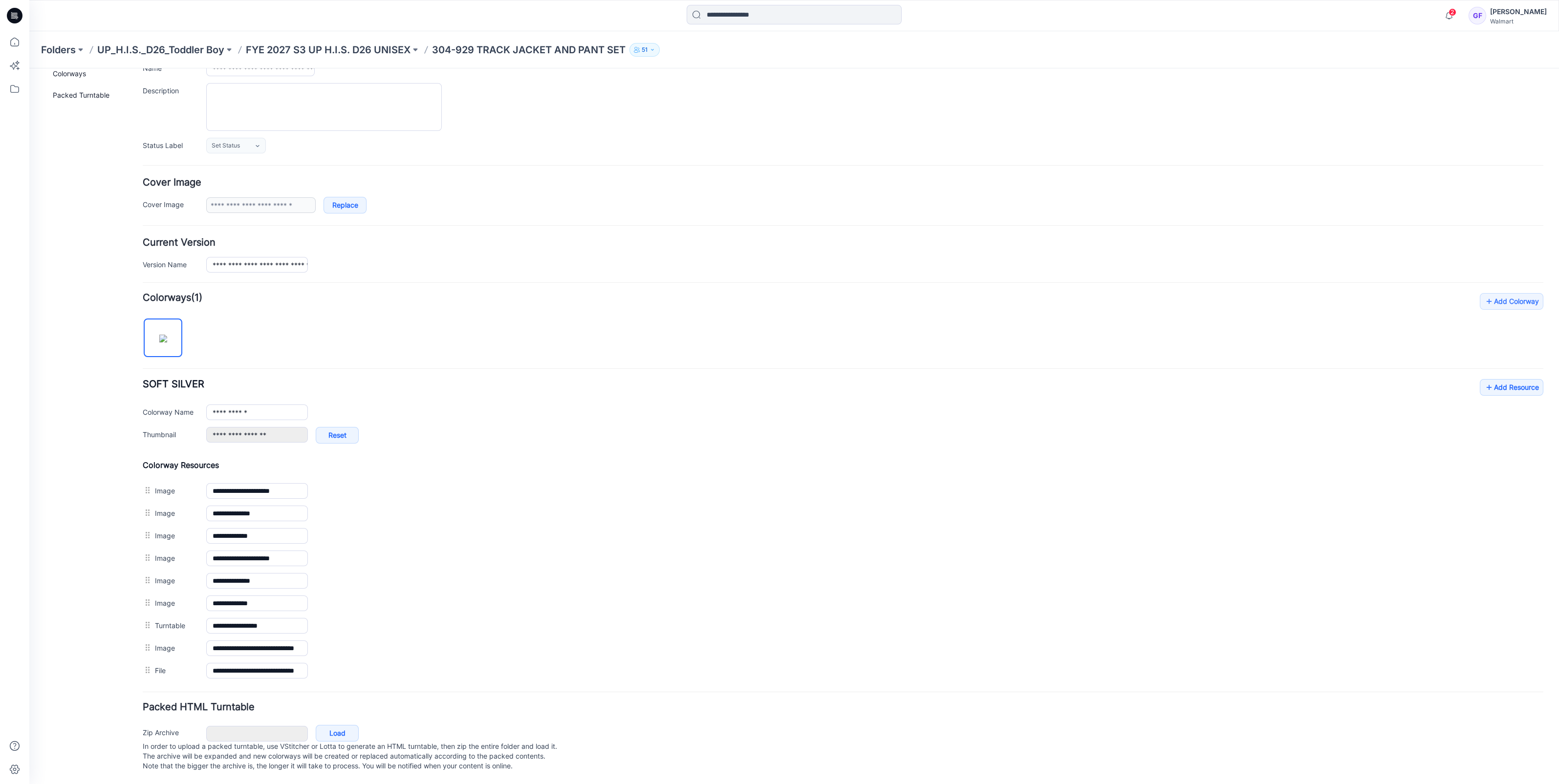
scroll to position [65, 0]
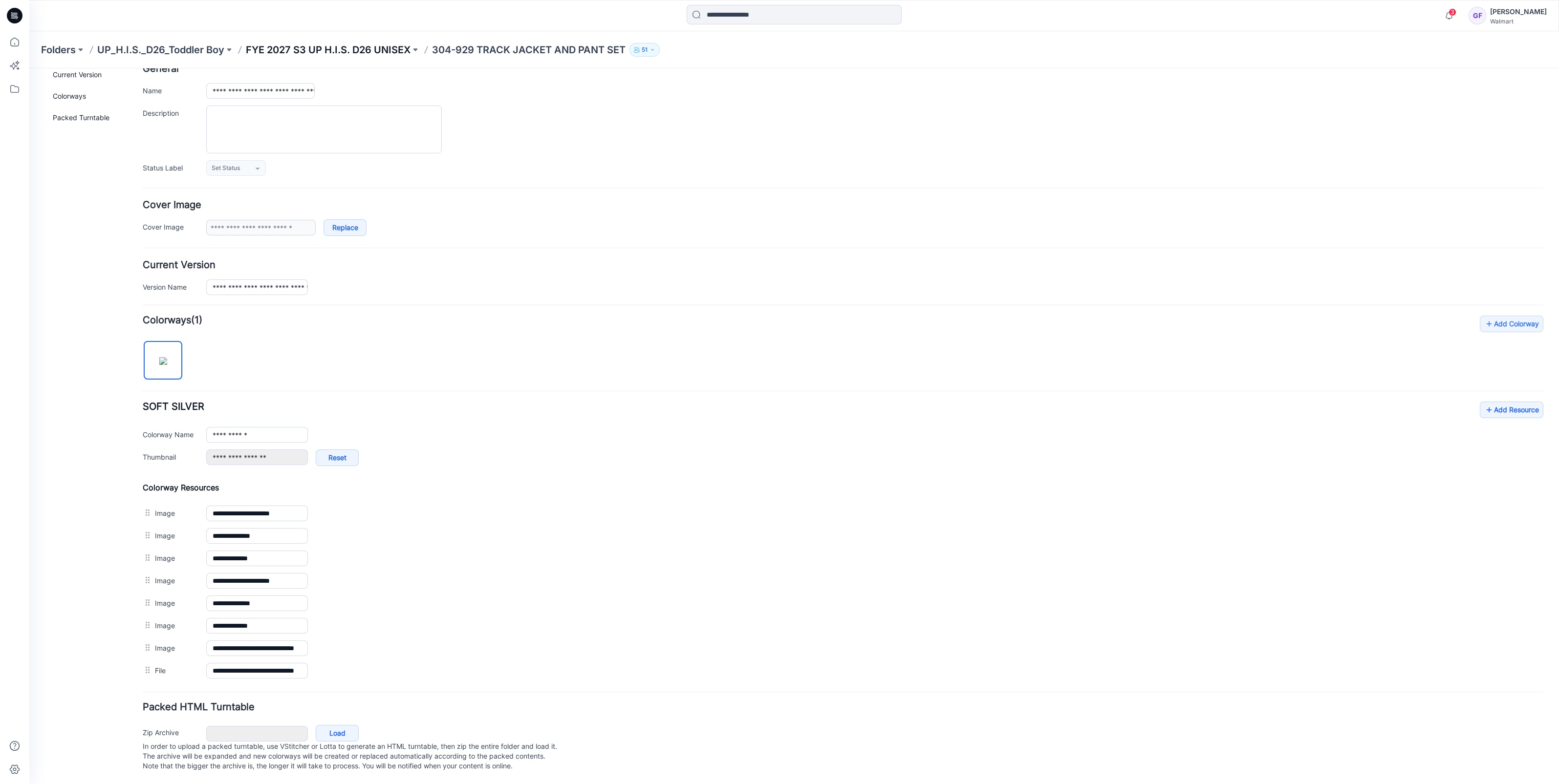
click at [330, 48] on p "FYE 2027 S3 UP H.I.S. D26 UNISEX" at bounding box center [328, 50] width 164 height 14
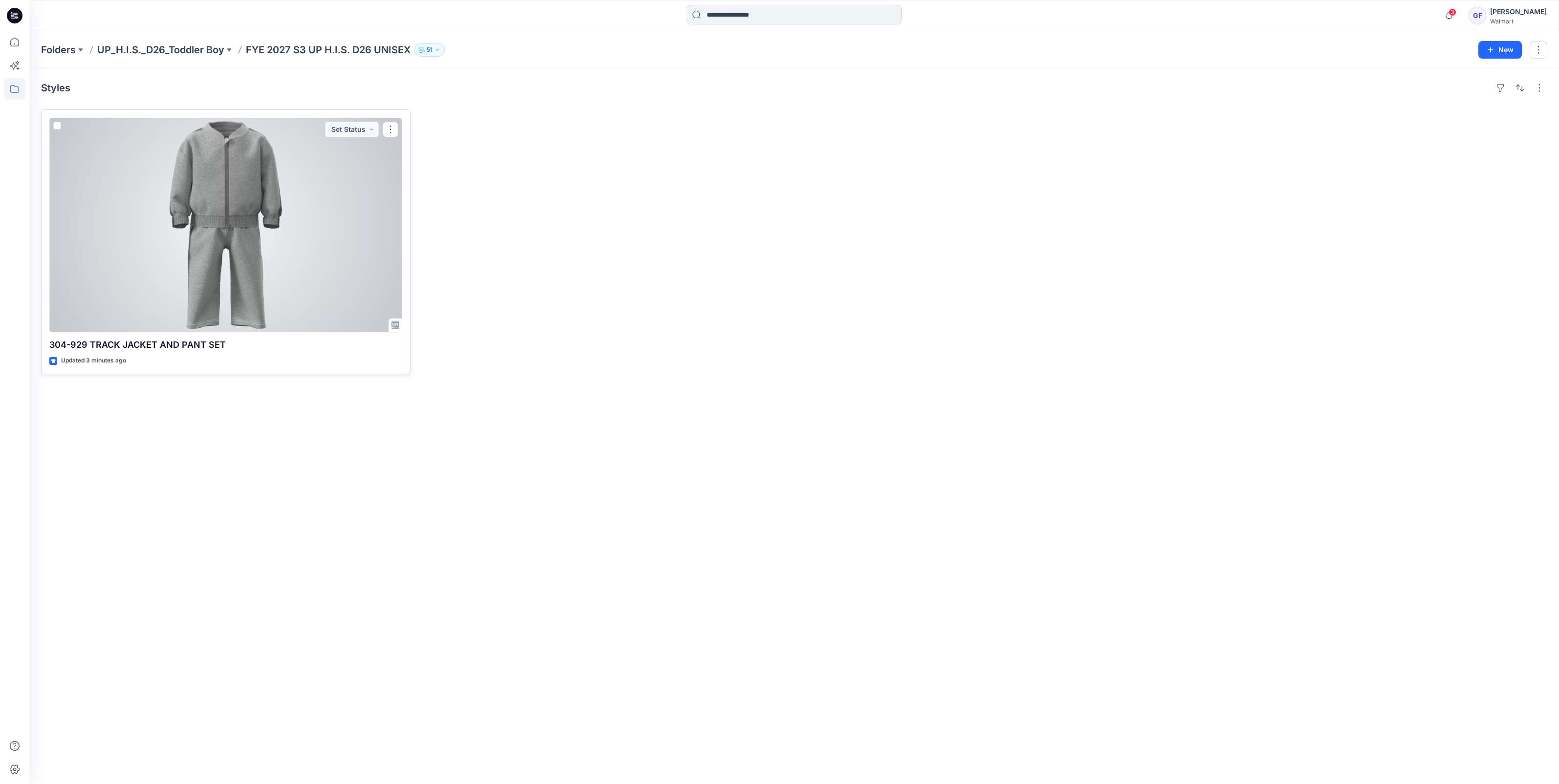
click at [259, 270] on div at bounding box center [225, 225] width 353 height 214
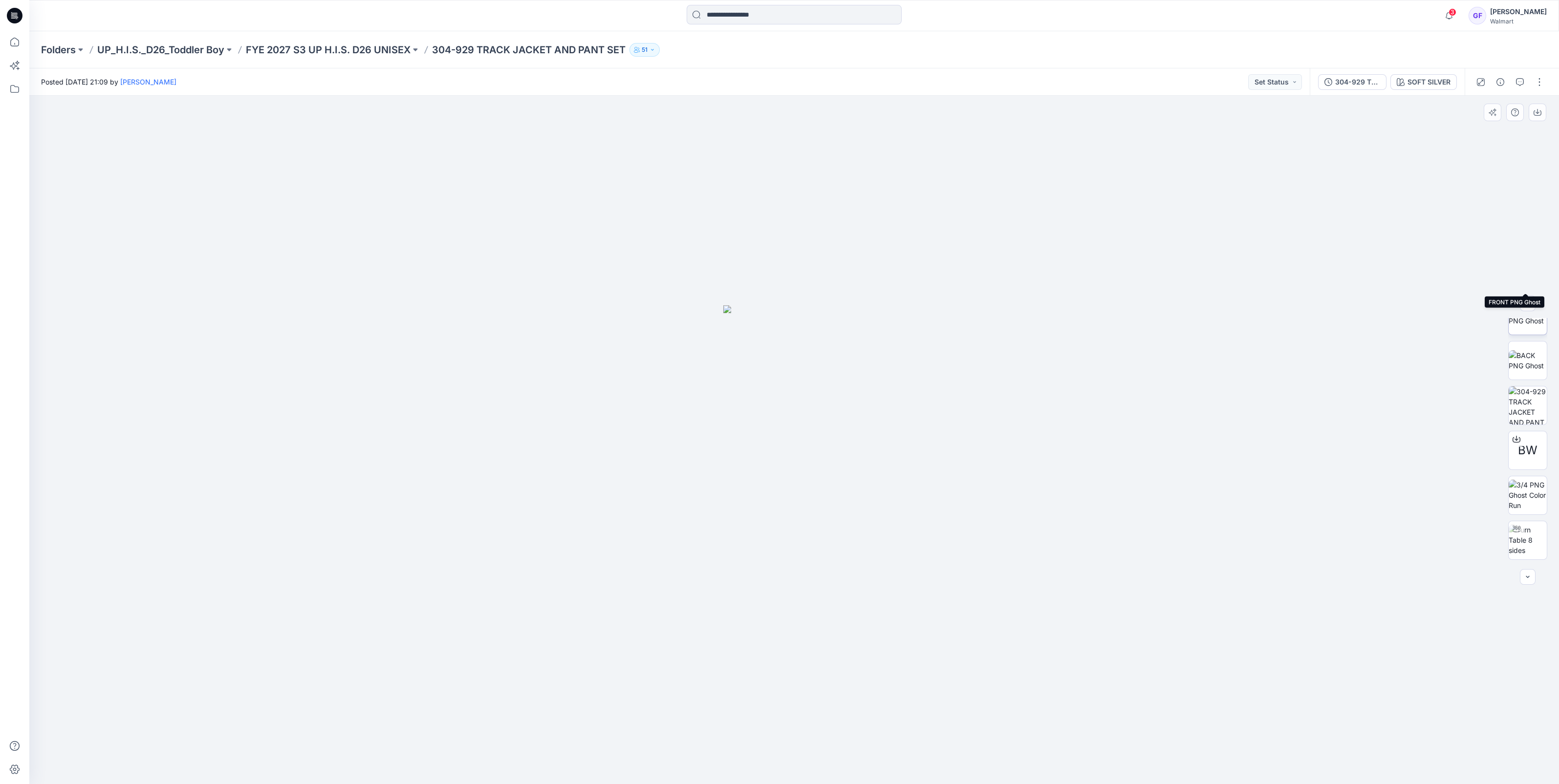
scroll to position [244, 0]
click at [1530, 449] on img at bounding box center [1527, 453] width 38 height 31
click at [1522, 491] on img at bounding box center [1527, 498] width 38 height 31
drag, startPoint x: 762, startPoint y: 594, endPoint x: 708, endPoint y: 616, distance: 58.3
click at [708, 616] on div at bounding box center [794, 440] width 1530 height 688
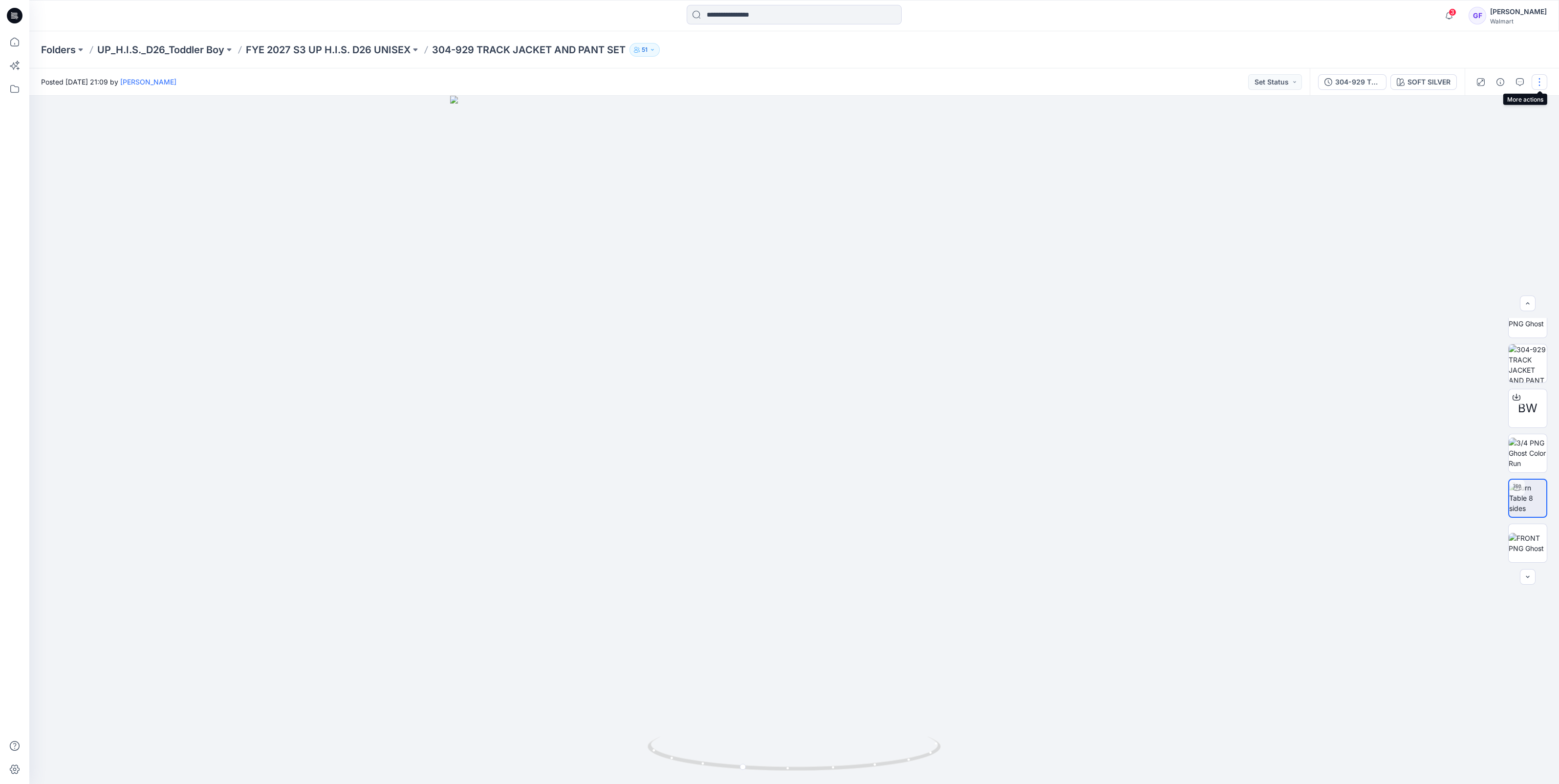
click at [1537, 78] on button "button" at bounding box center [1539, 82] width 16 height 16
click at [1481, 131] on p "Edit" at bounding box center [1476, 132] width 12 height 11
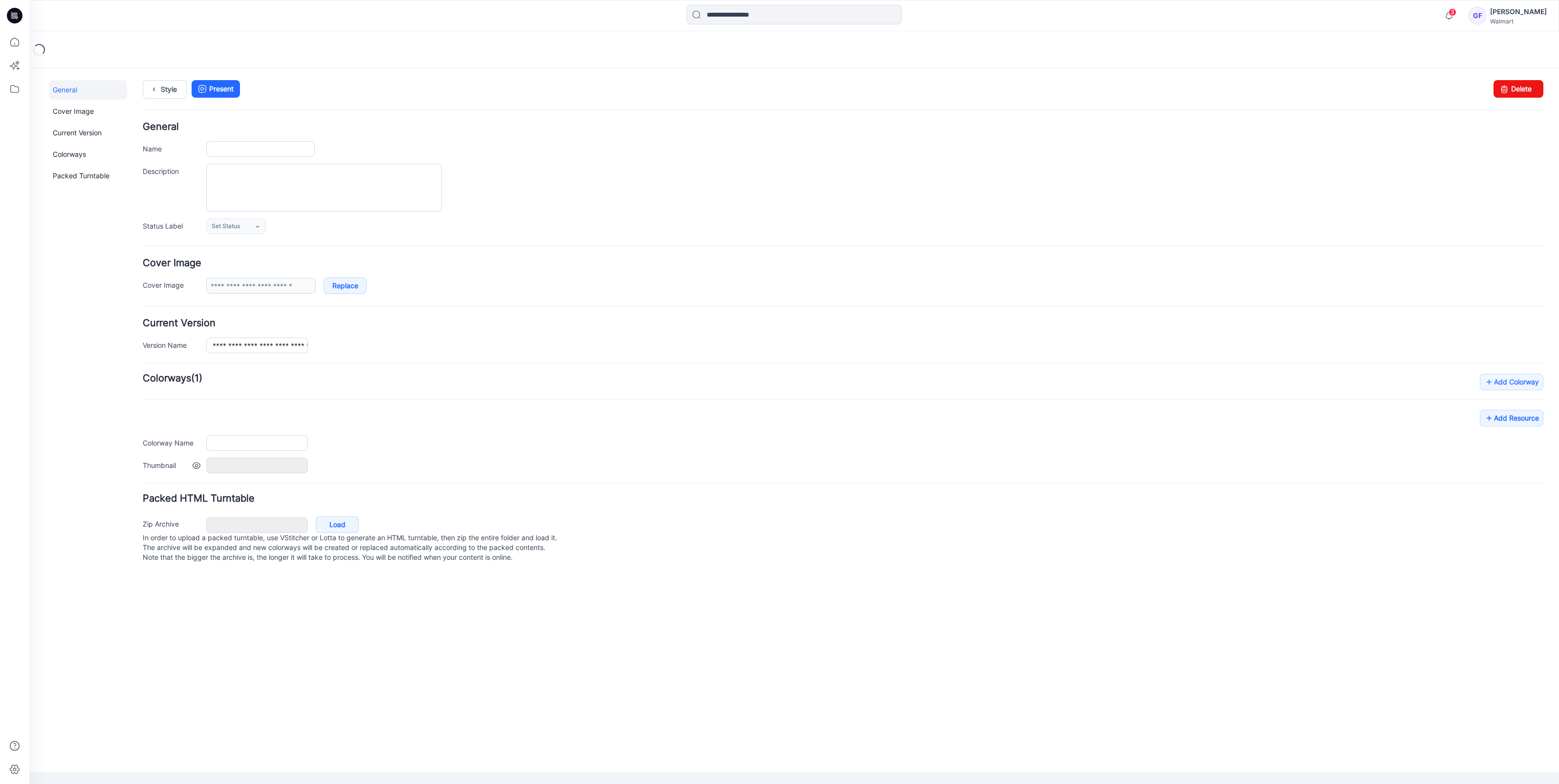
type input "**********"
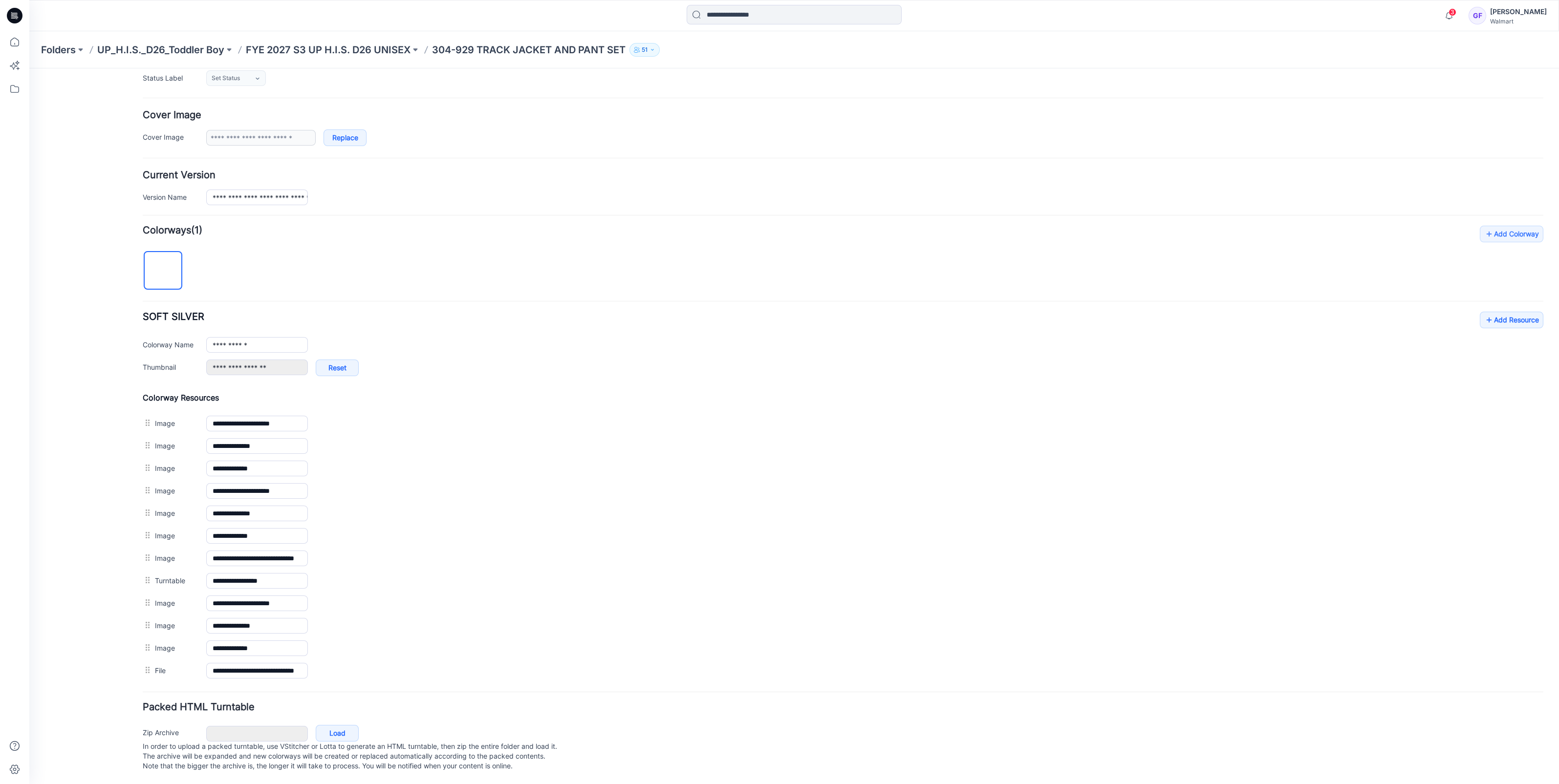
scroll to position [154, 0]
click at [381, 47] on p "FYE 2027 S3 UP H.I.S. D26 UNISEX" at bounding box center [328, 50] width 164 height 14
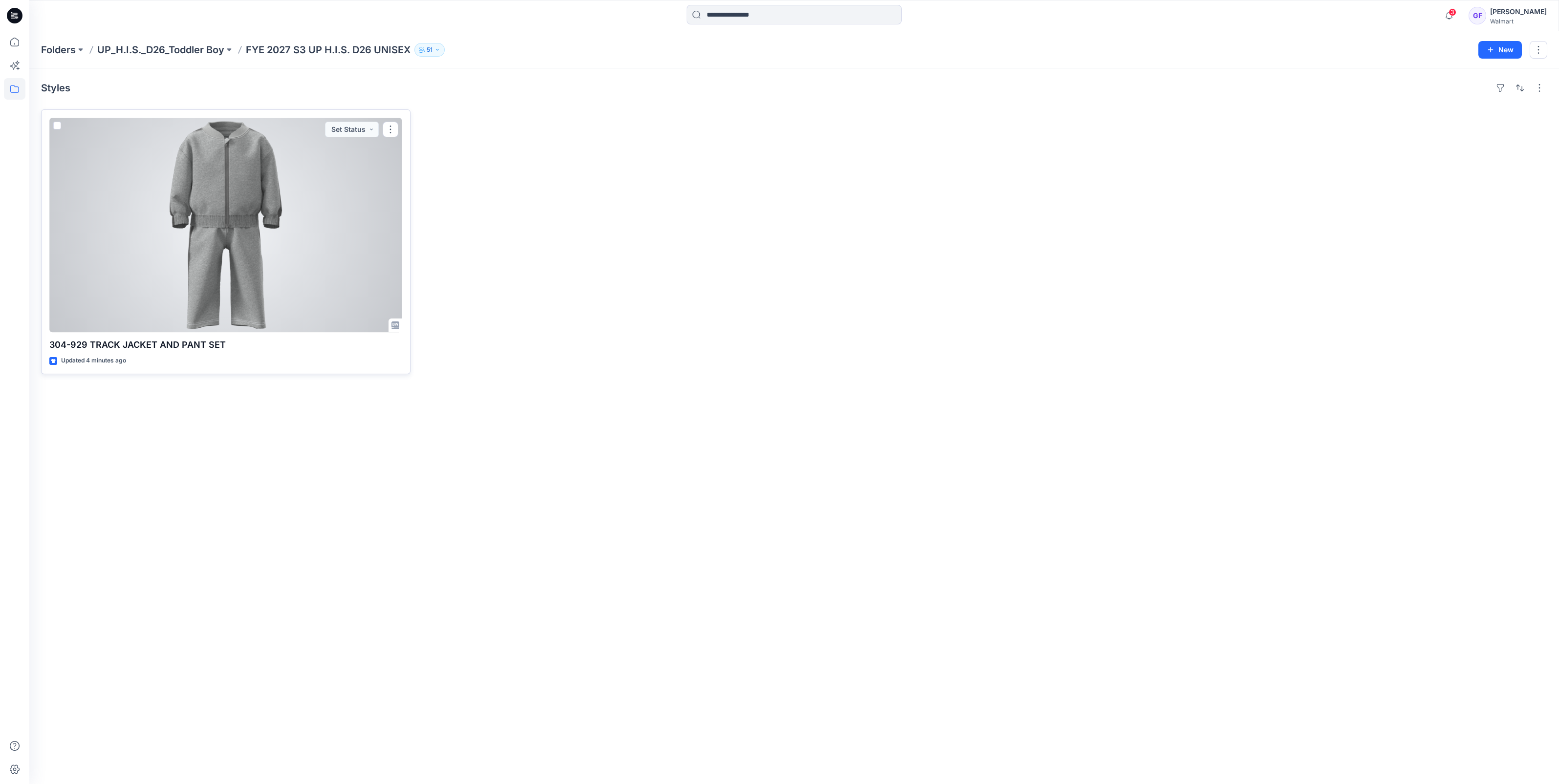
click at [195, 230] on div at bounding box center [225, 225] width 353 height 214
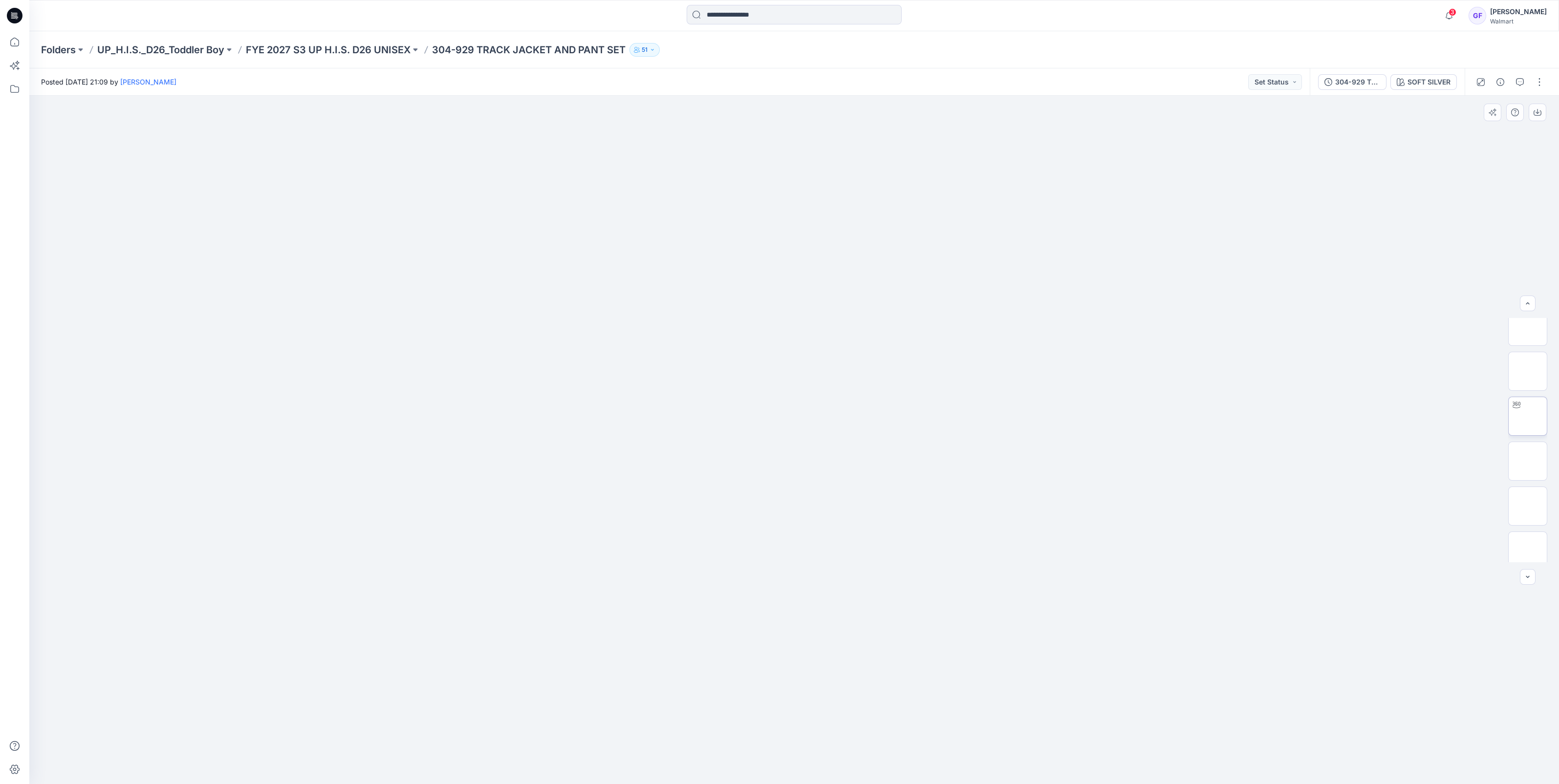
scroll to position [230, 0]
click at [340, 52] on p "FYE 2027 S3 UP H.I.S. D26 UNISEX" at bounding box center [328, 50] width 164 height 14
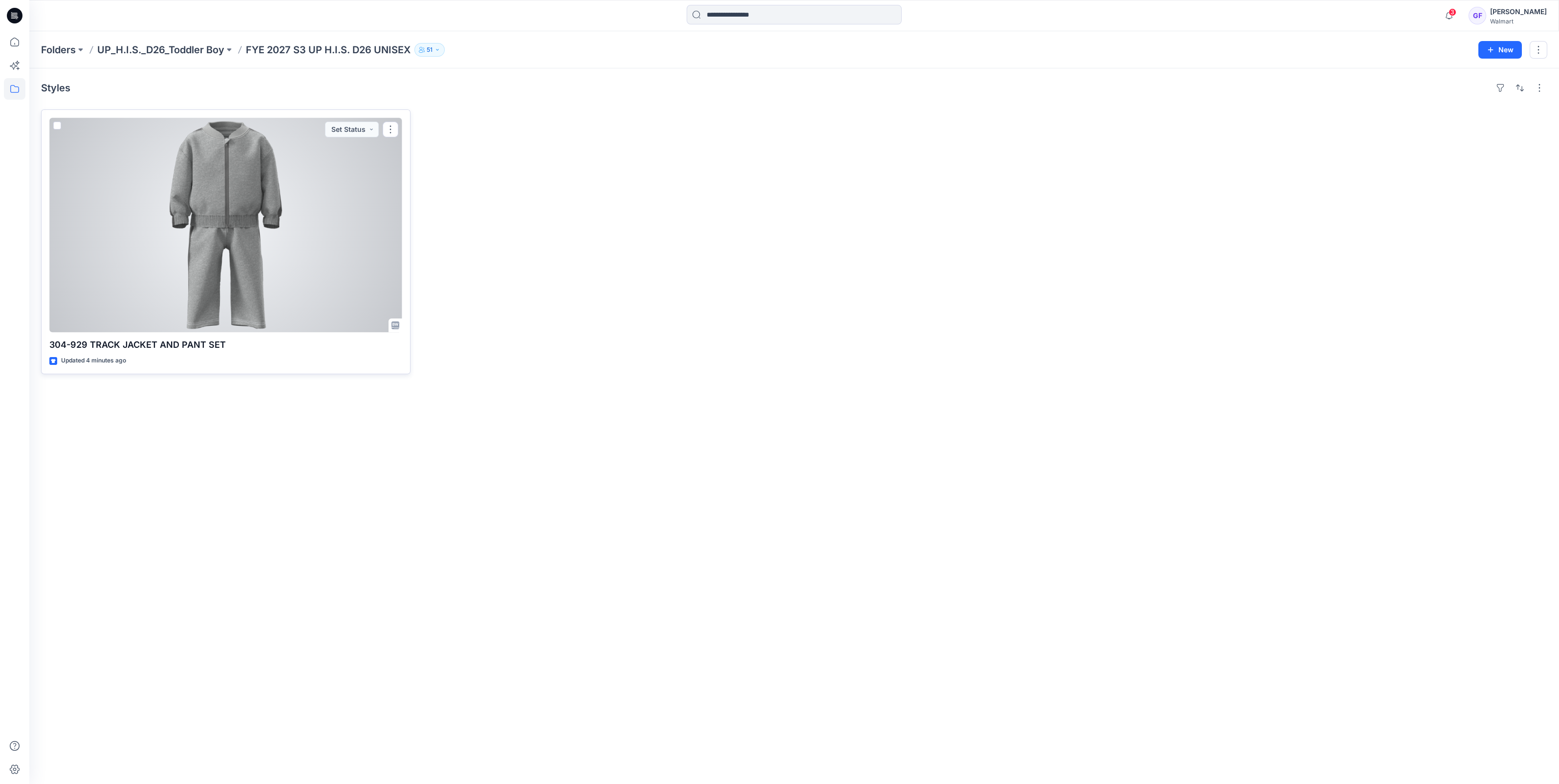
click at [273, 263] on div at bounding box center [225, 225] width 353 height 214
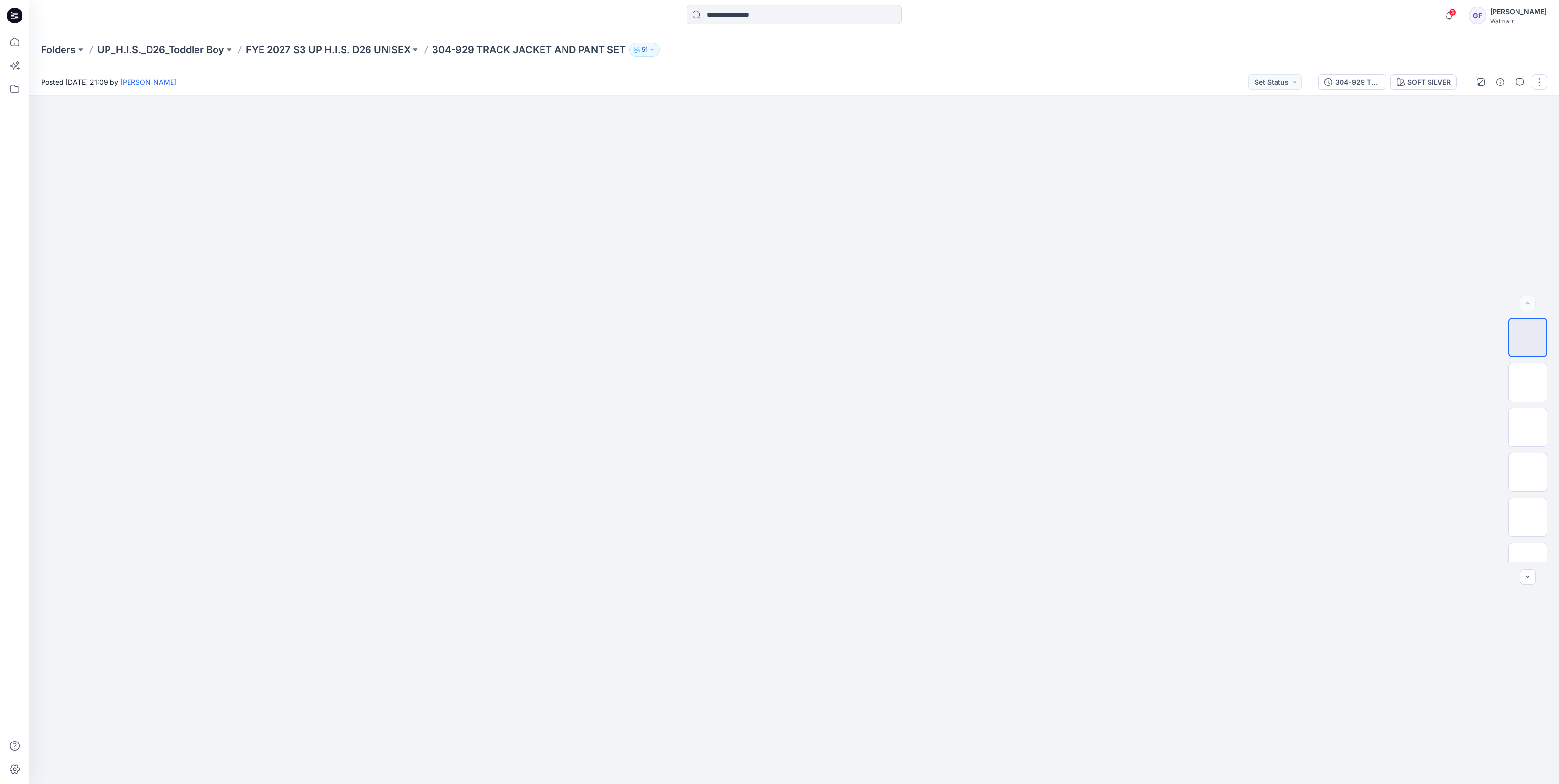
click at [1541, 83] on button "button" at bounding box center [1539, 82] width 16 height 16
click at [1479, 132] on p "Edit" at bounding box center [1476, 132] width 12 height 11
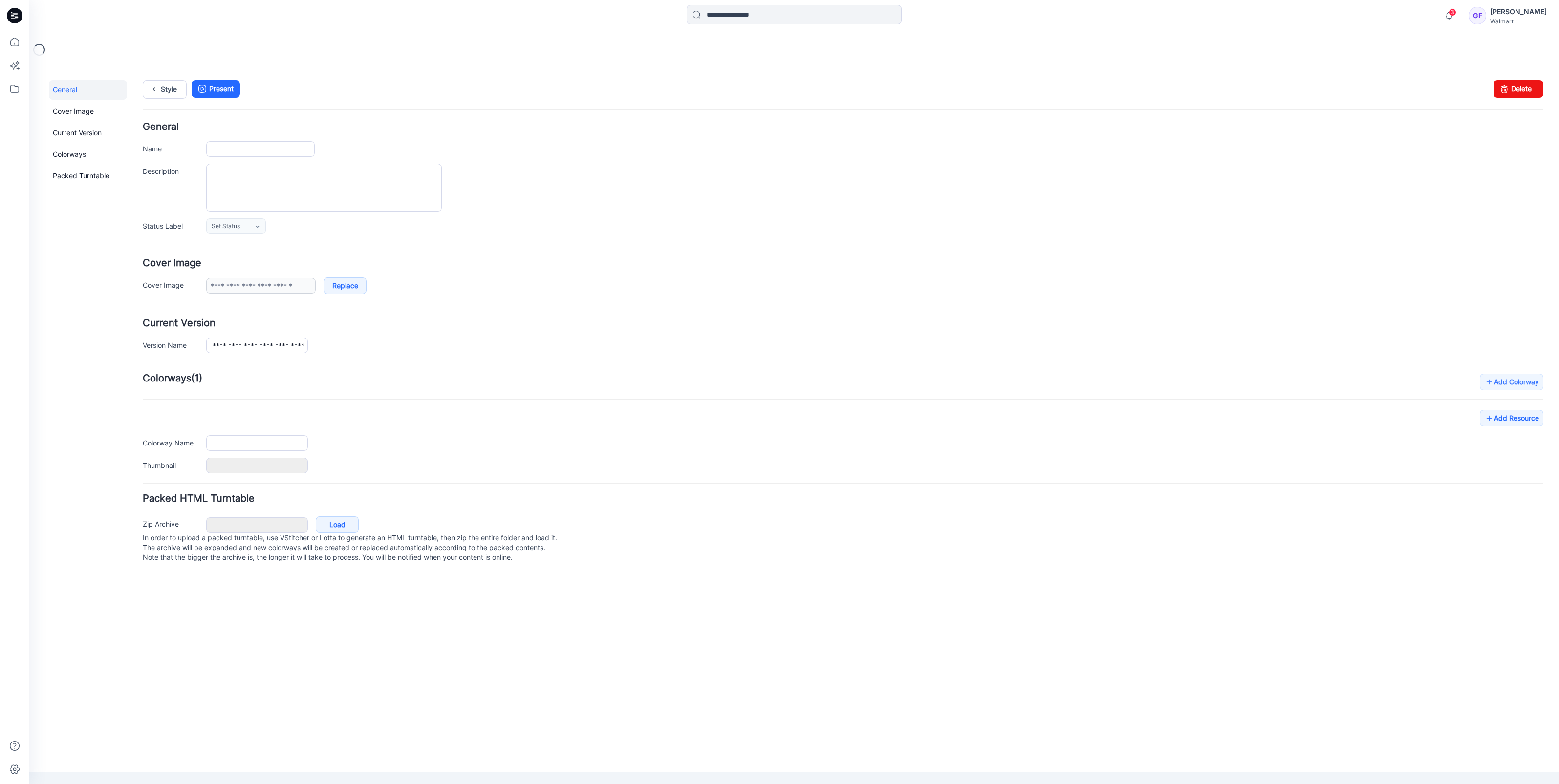
type input "**********"
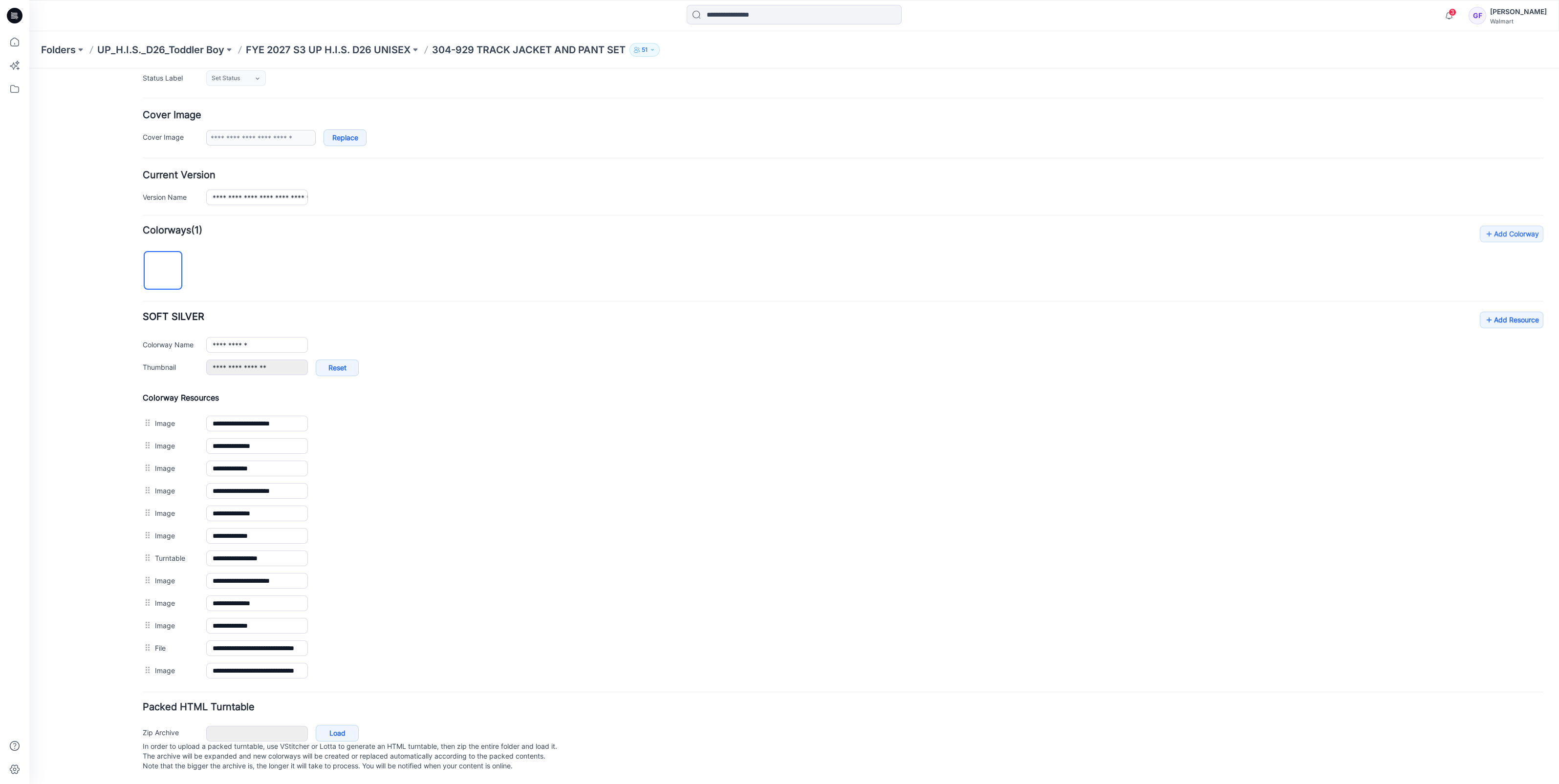
scroll to position [154, 0]
click at [352, 46] on p "FYE 2027 S3 UP H.I.S. D26 UNISEX" at bounding box center [328, 50] width 164 height 14
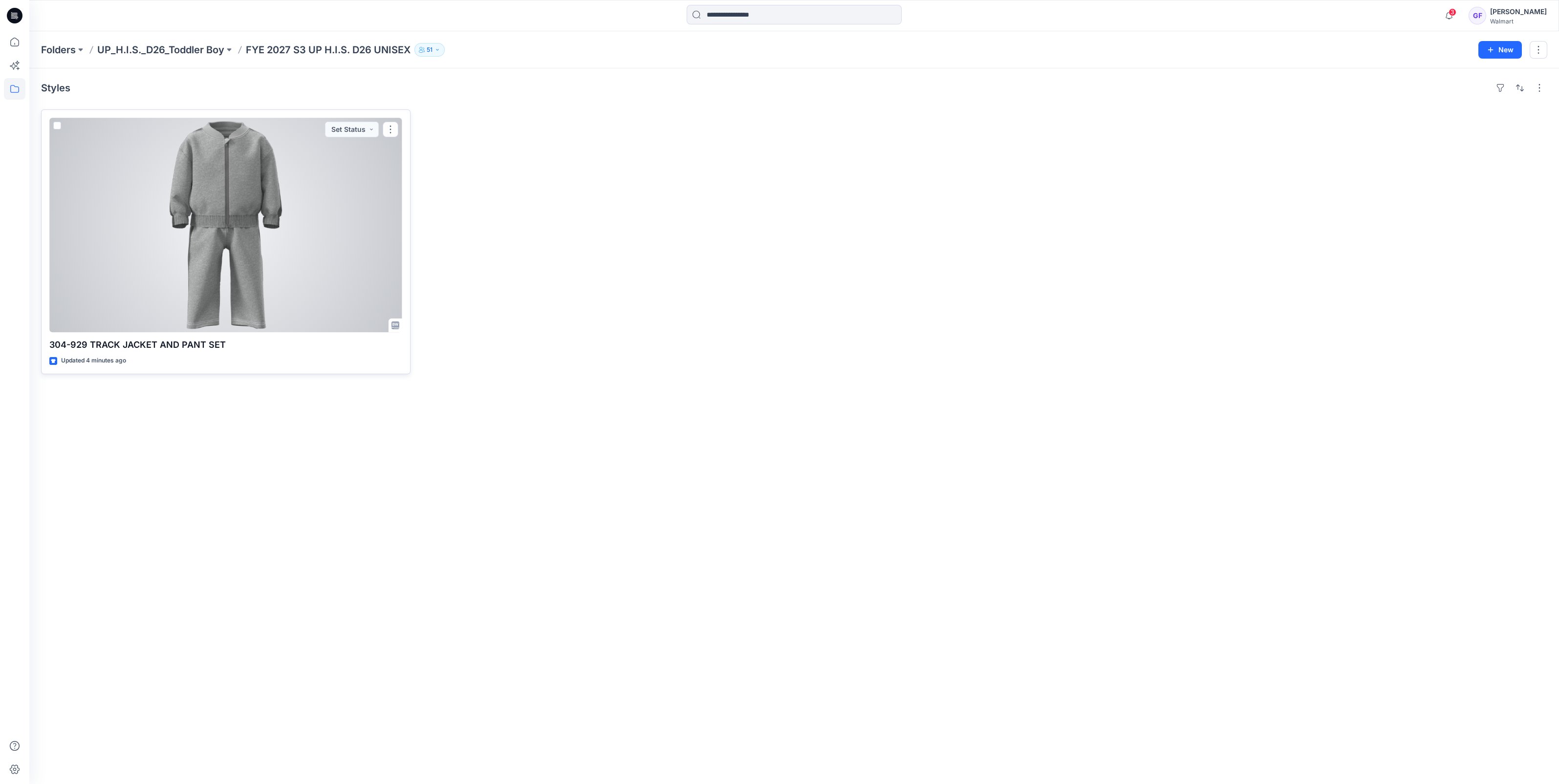
click at [302, 220] on div at bounding box center [225, 225] width 353 height 214
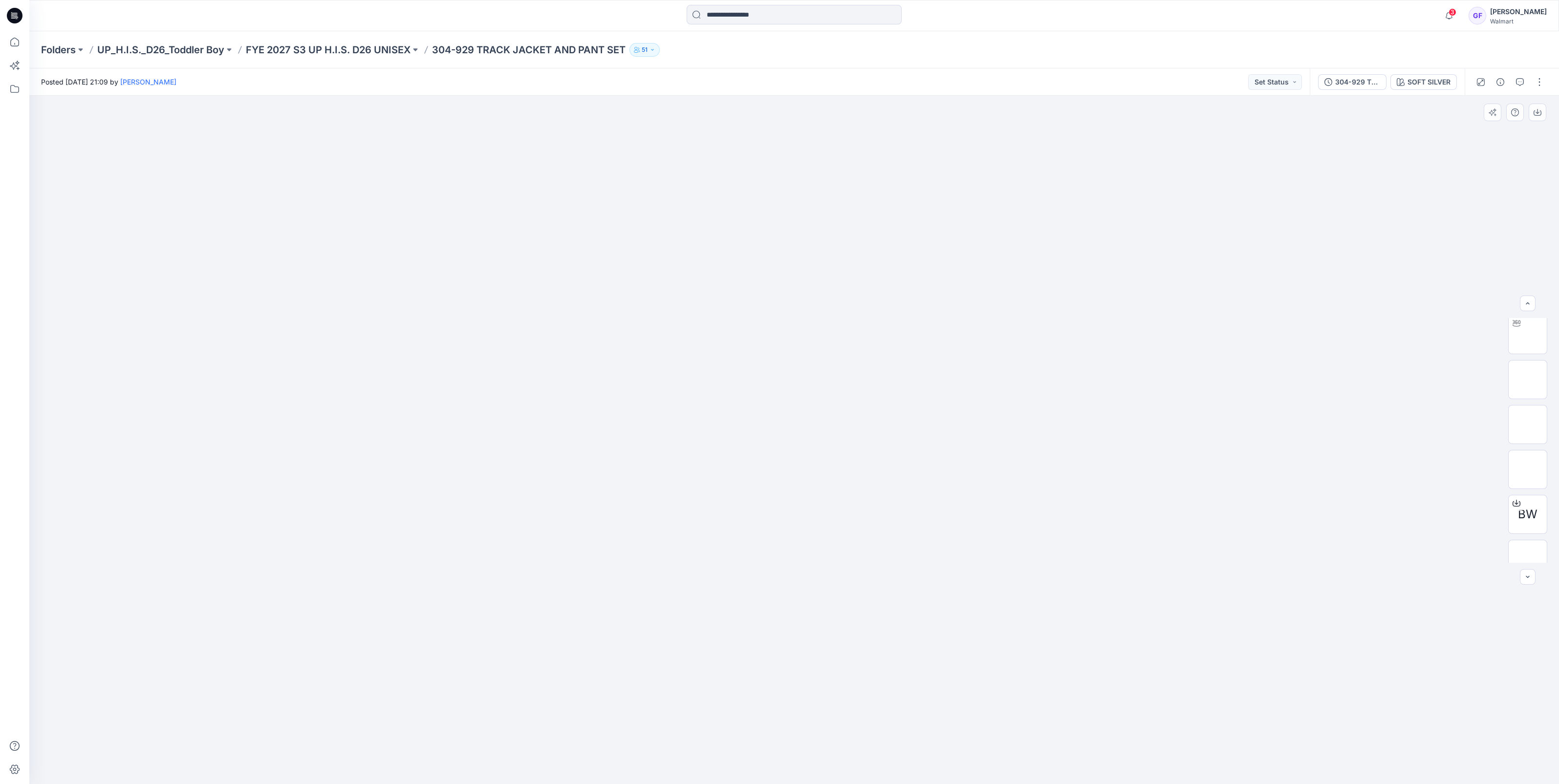
scroll to position [289, 0]
click at [1458, 16] on icon "button" at bounding box center [1449, 16] width 19 height 20
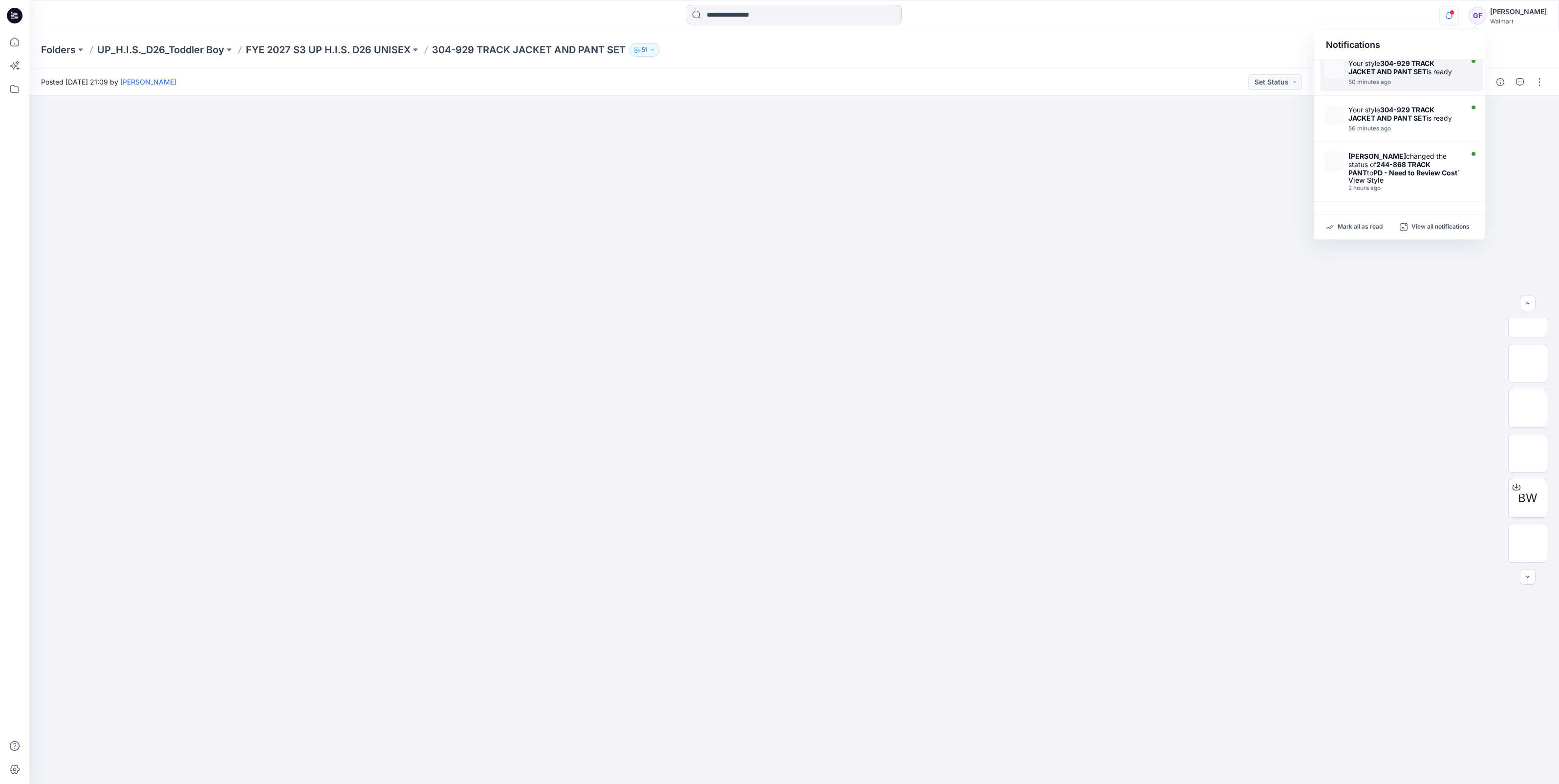
scroll to position [122, 0]
click at [1033, 64] on div "Folders UP_H.I.S._D26_Toddler Boy FYE 2027 S3 UP H.I.S. D26 UNISEX 304-929 TRAC…" at bounding box center [794, 49] width 1530 height 37
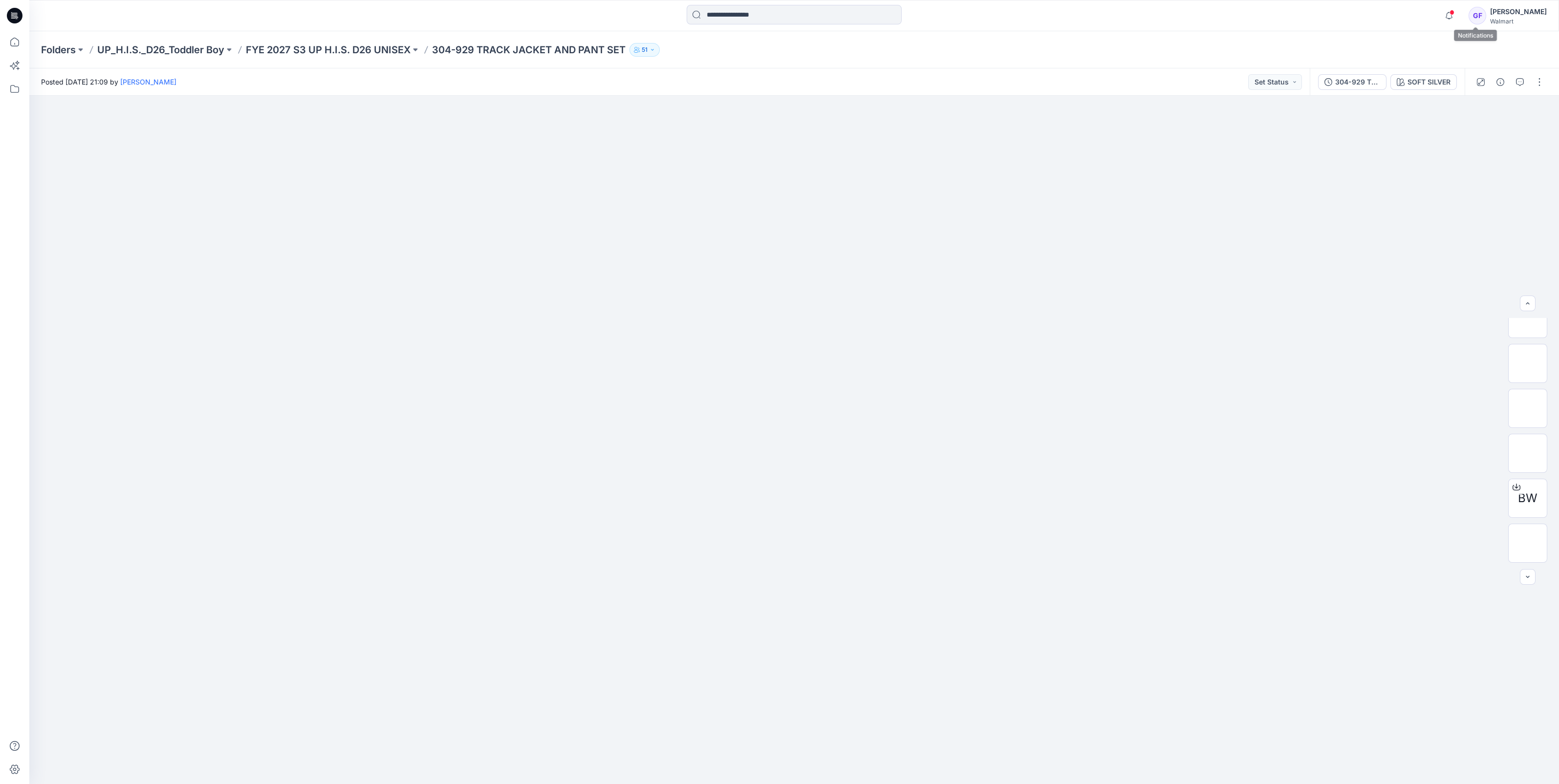
drag, startPoint x: 1480, startPoint y: 18, endPoint x: 1472, endPoint y: 48, distance: 31.0
click at [1458, 18] on icon "button" at bounding box center [1449, 16] width 19 height 20
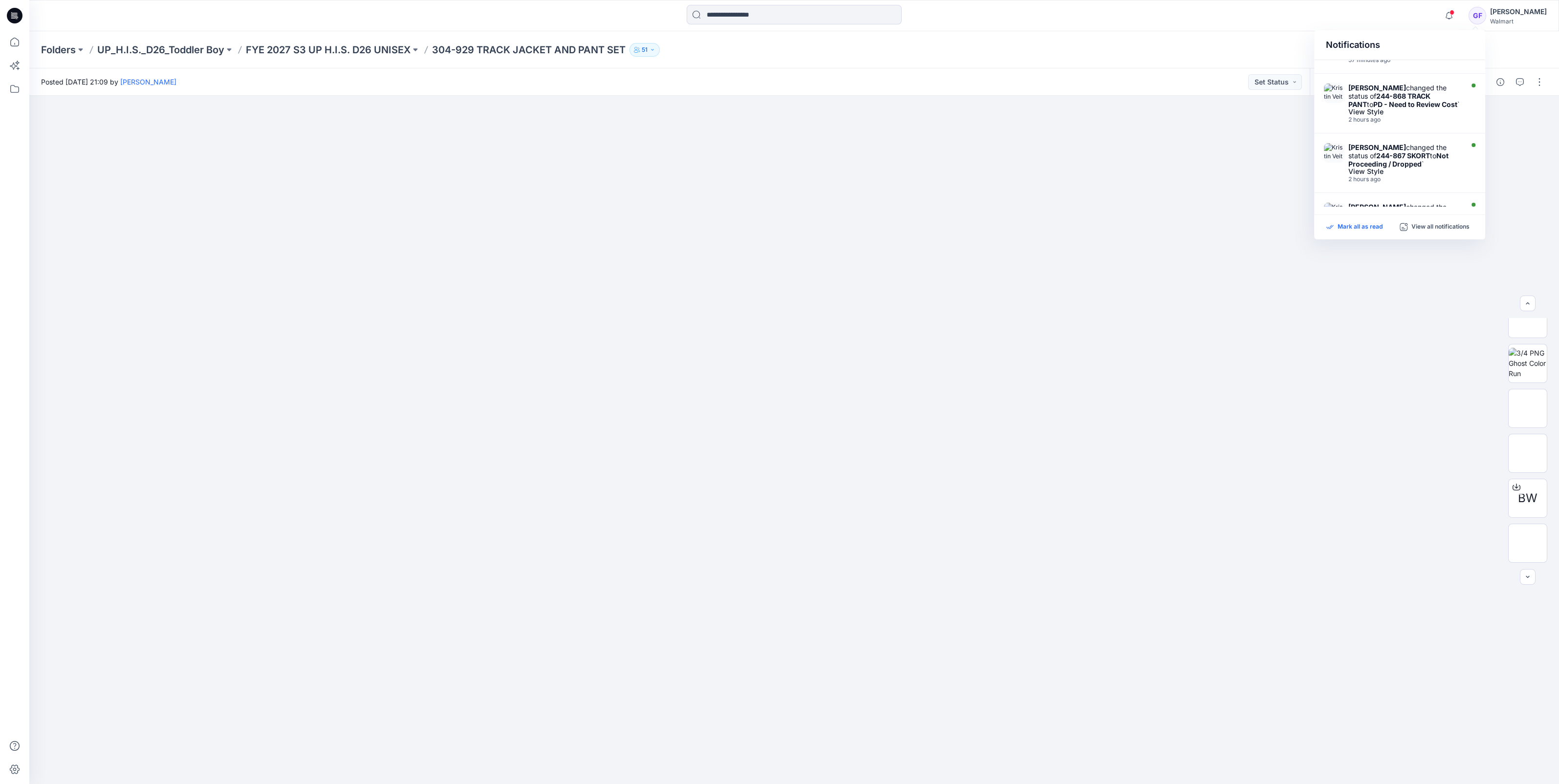
click at [1361, 222] on p "Mark all as read" at bounding box center [1359, 226] width 45 height 9
click at [328, 44] on p "FYE 2027 S3 UP H.I.S. D26 UNISEX" at bounding box center [328, 50] width 164 height 14
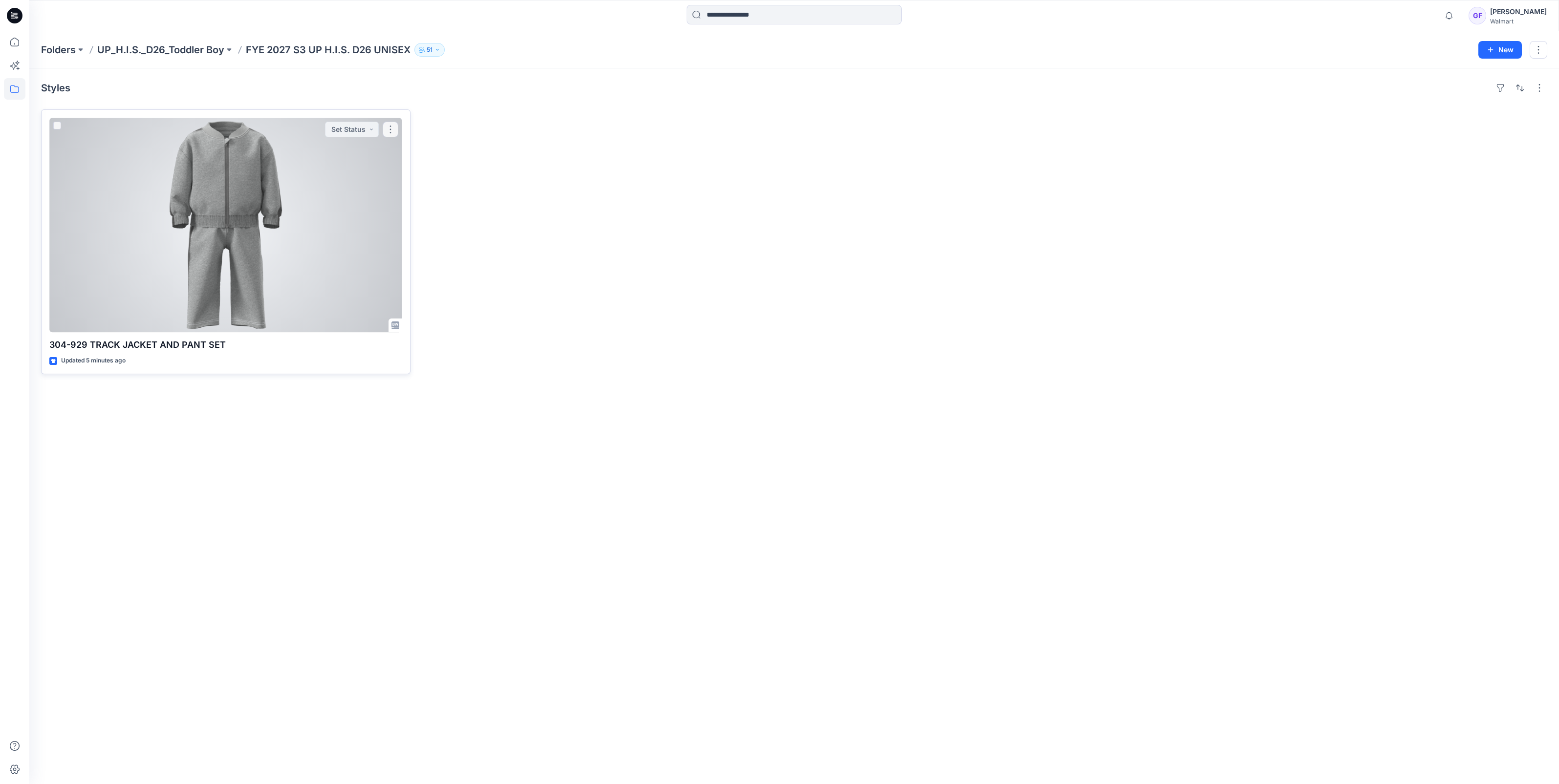
click at [384, 209] on div at bounding box center [225, 225] width 353 height 214
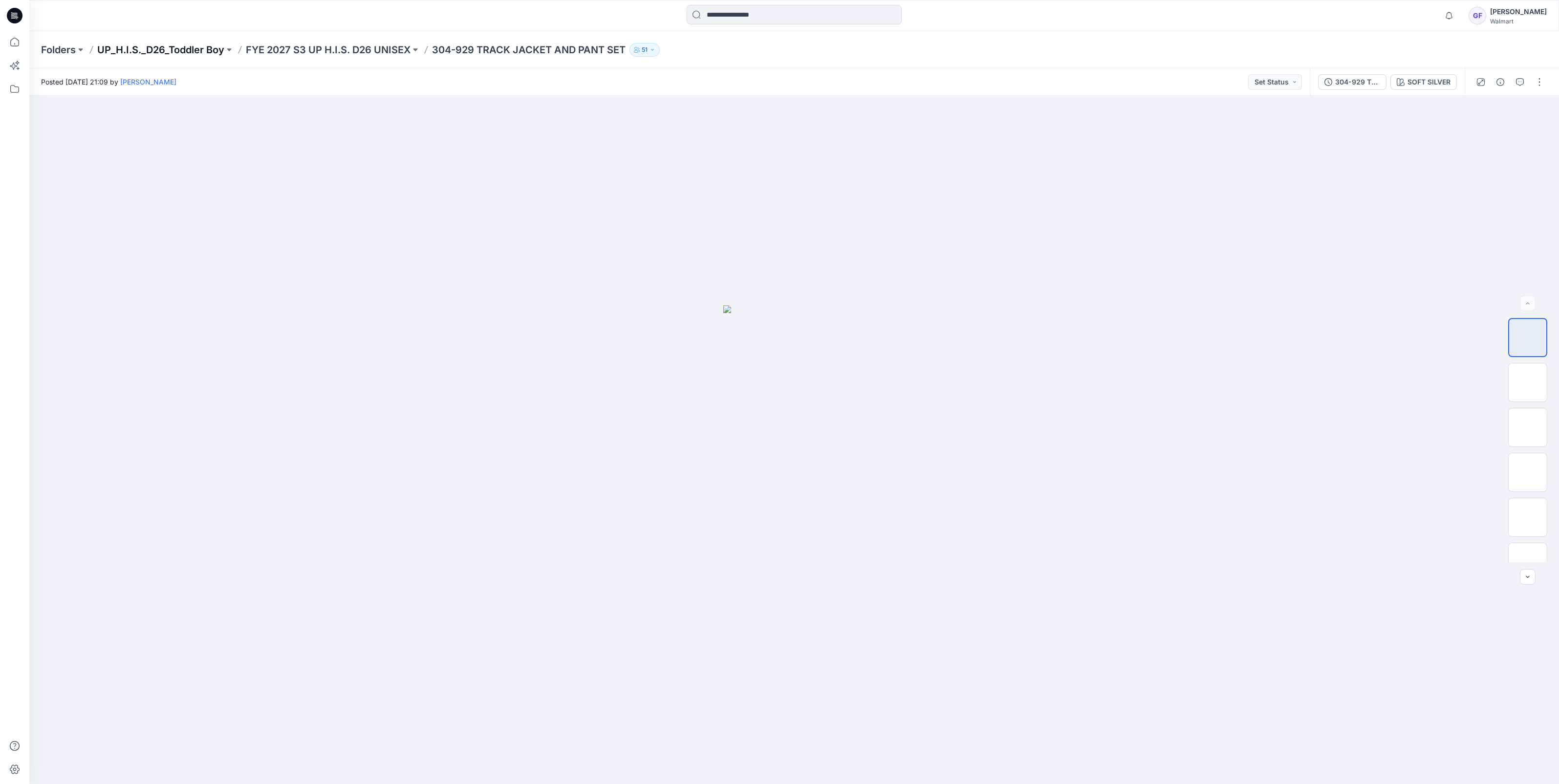
click at [192, 45] on p "UP_H.I.S._D26_Toddler Boy" at bounding box center [160, 50] width 127 height 14
